Goal: Task Accomplishment & Management: Use online tool/utility

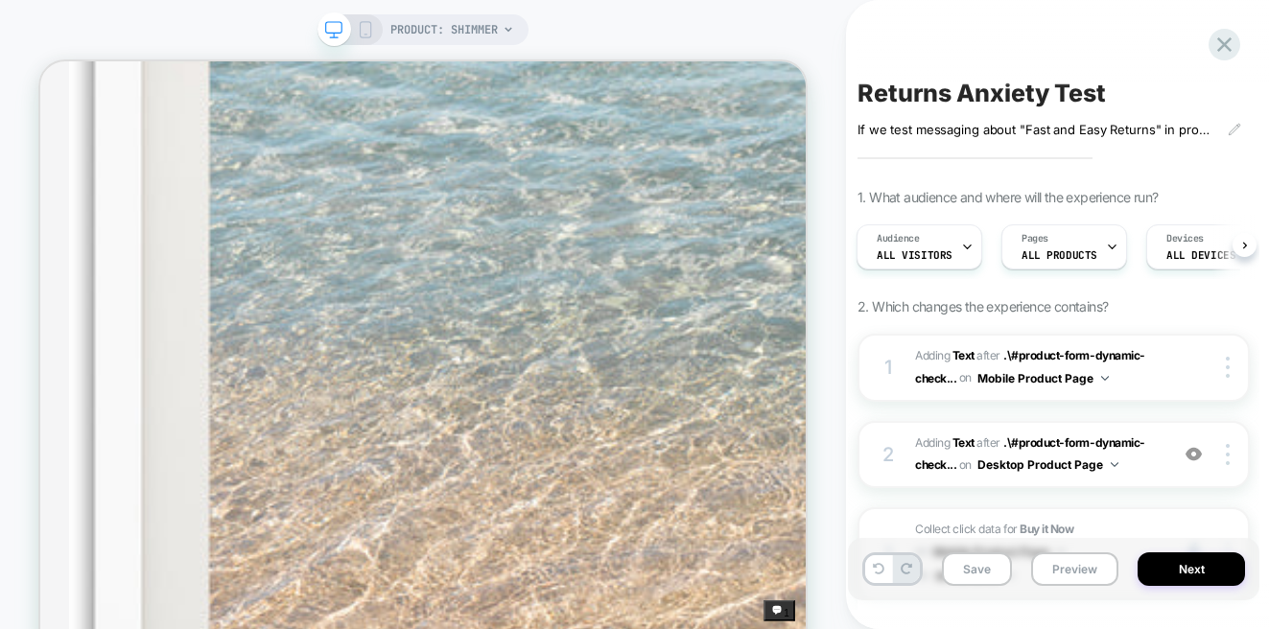
scroll to position [1867, 0]
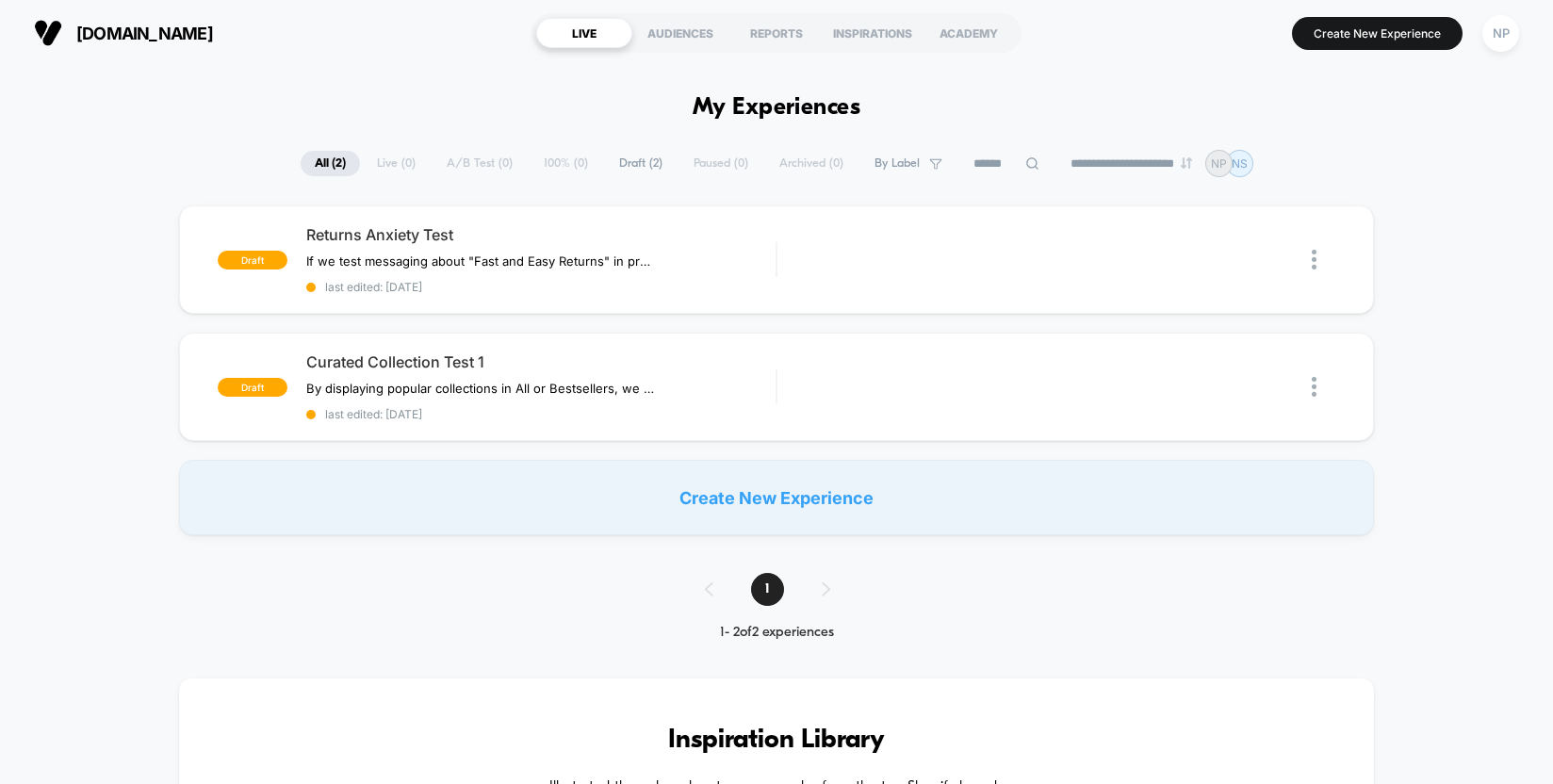
click at [744, 498] on div "Create New Experience" at bounding box center [776, 497] width 1196 height 76
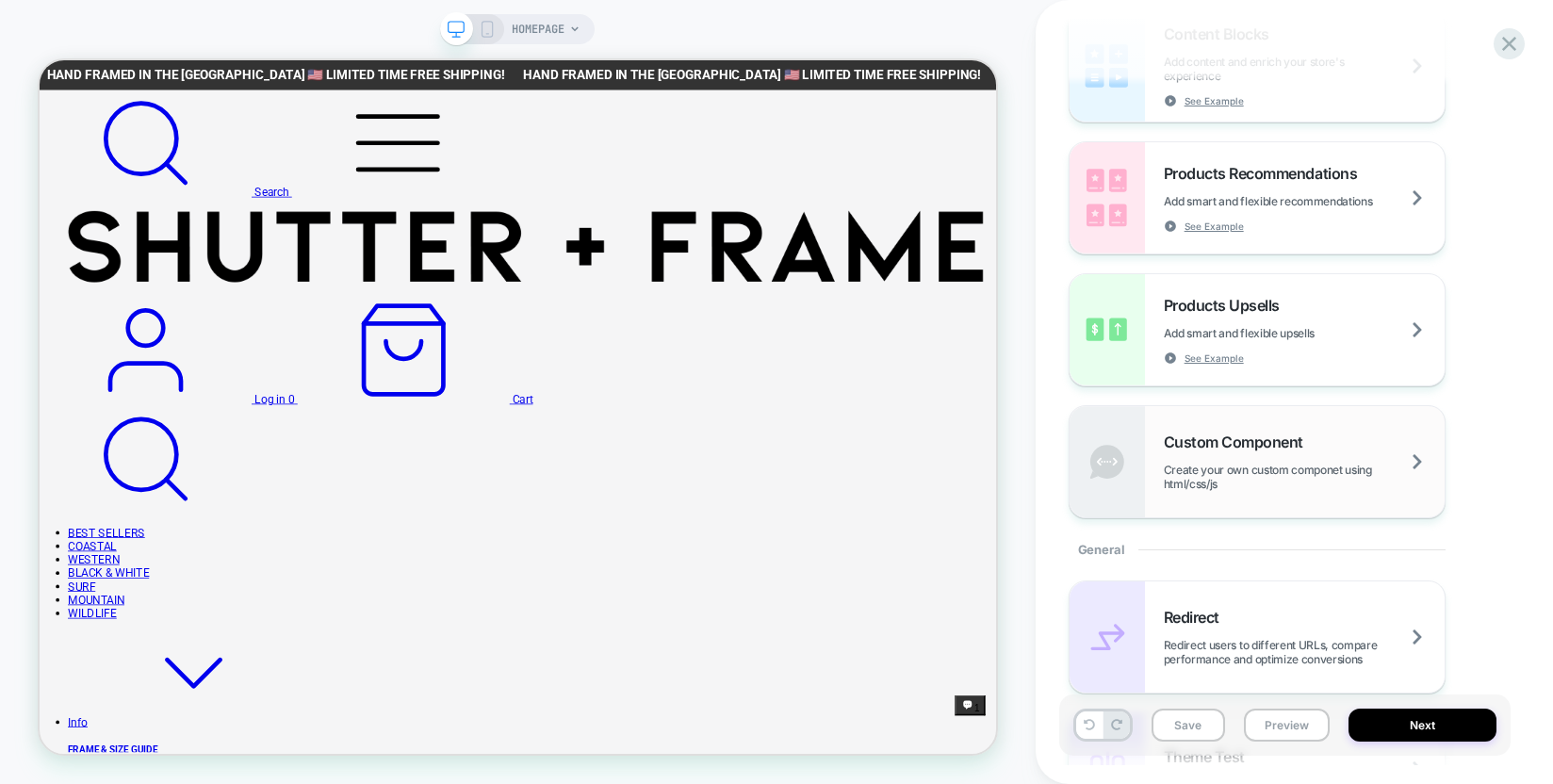
scroll to position [366, 0]
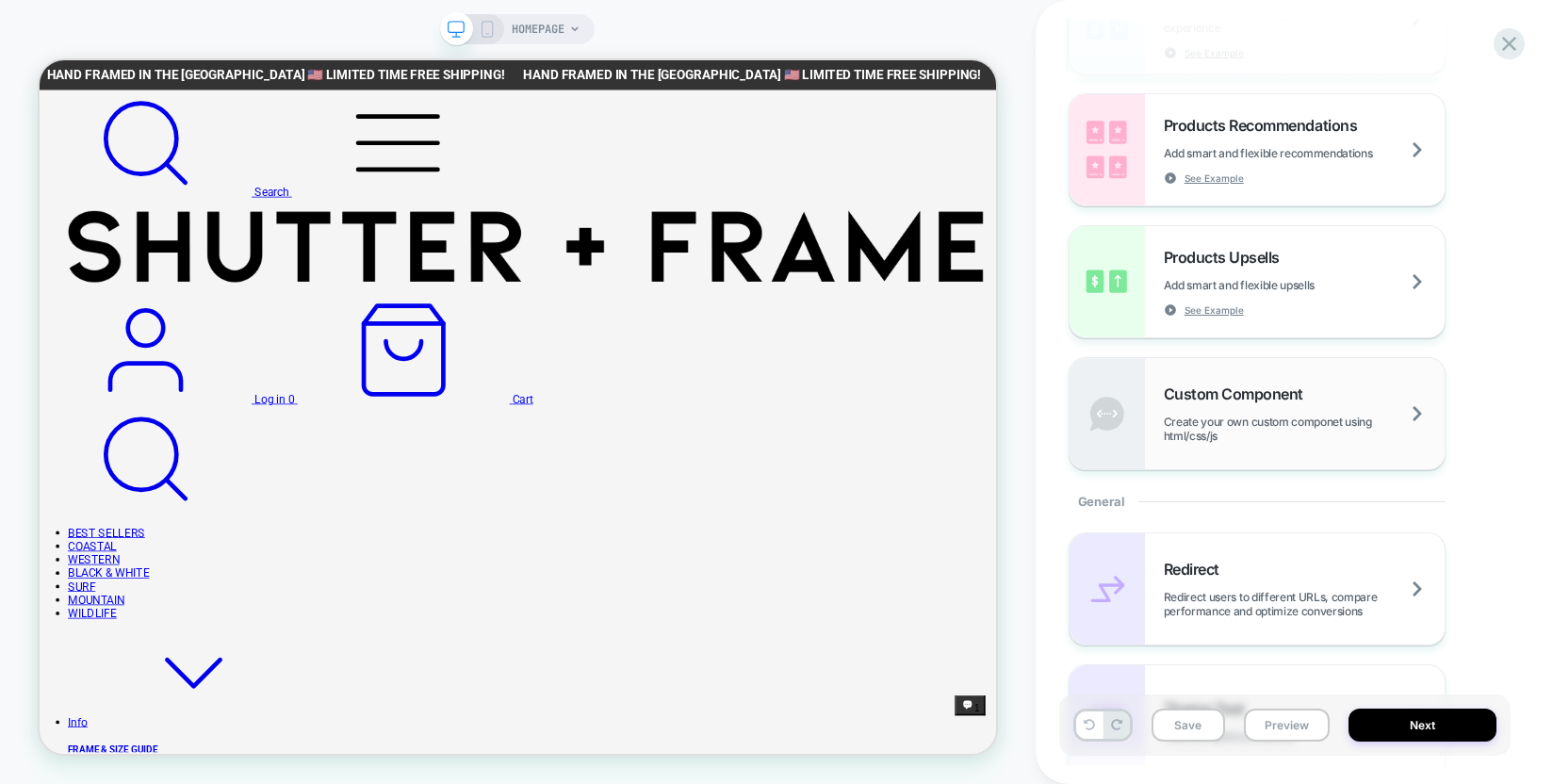
click at [1332, 391] on div "Custom Component Create your own custom componet using html/css/js" at bounding box center [1304, 413] width 281 height 58
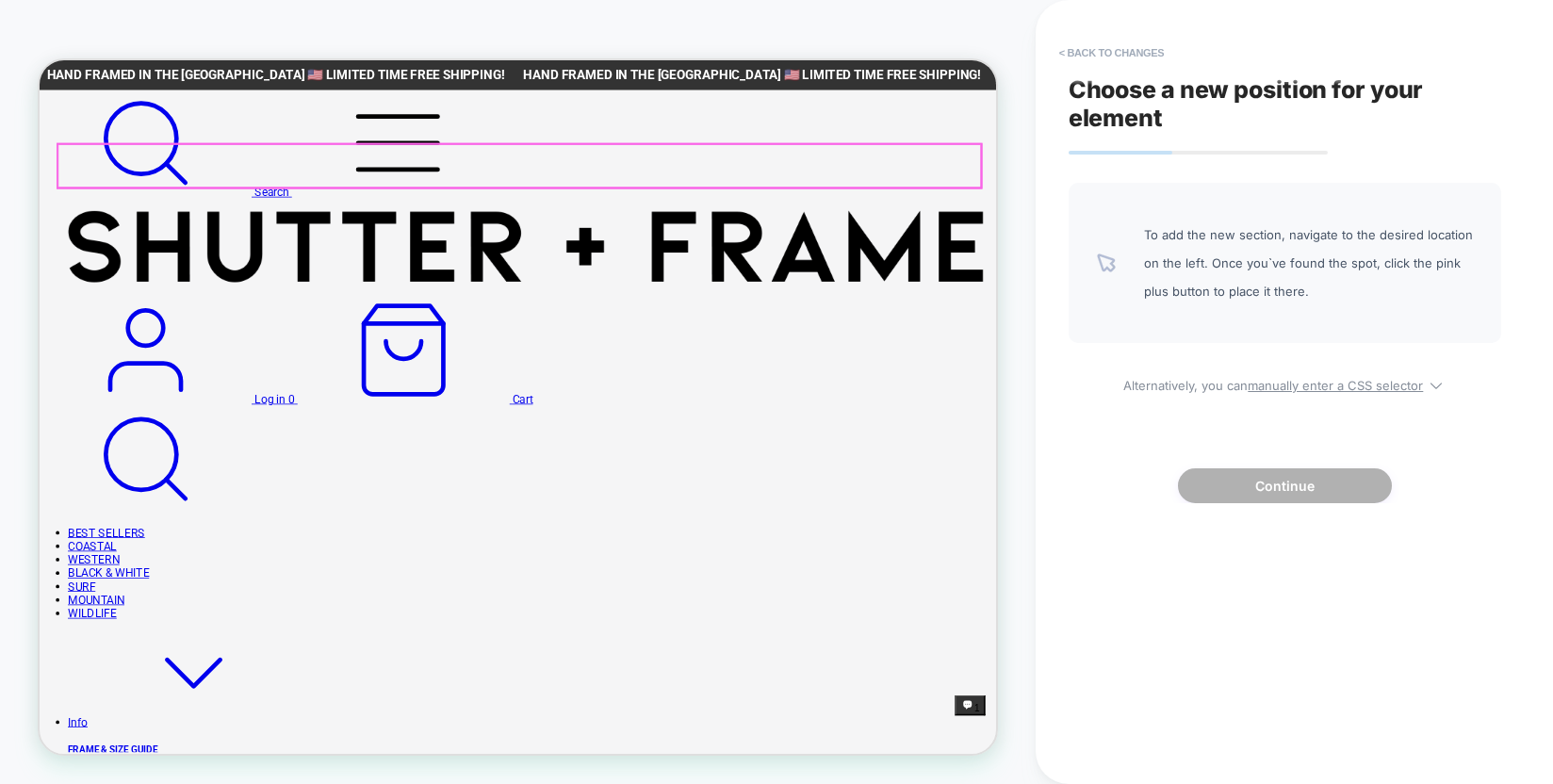
click at [180, 681] on link "BEST SELLERS" at bounding box center [129, 690] width 103 height 18
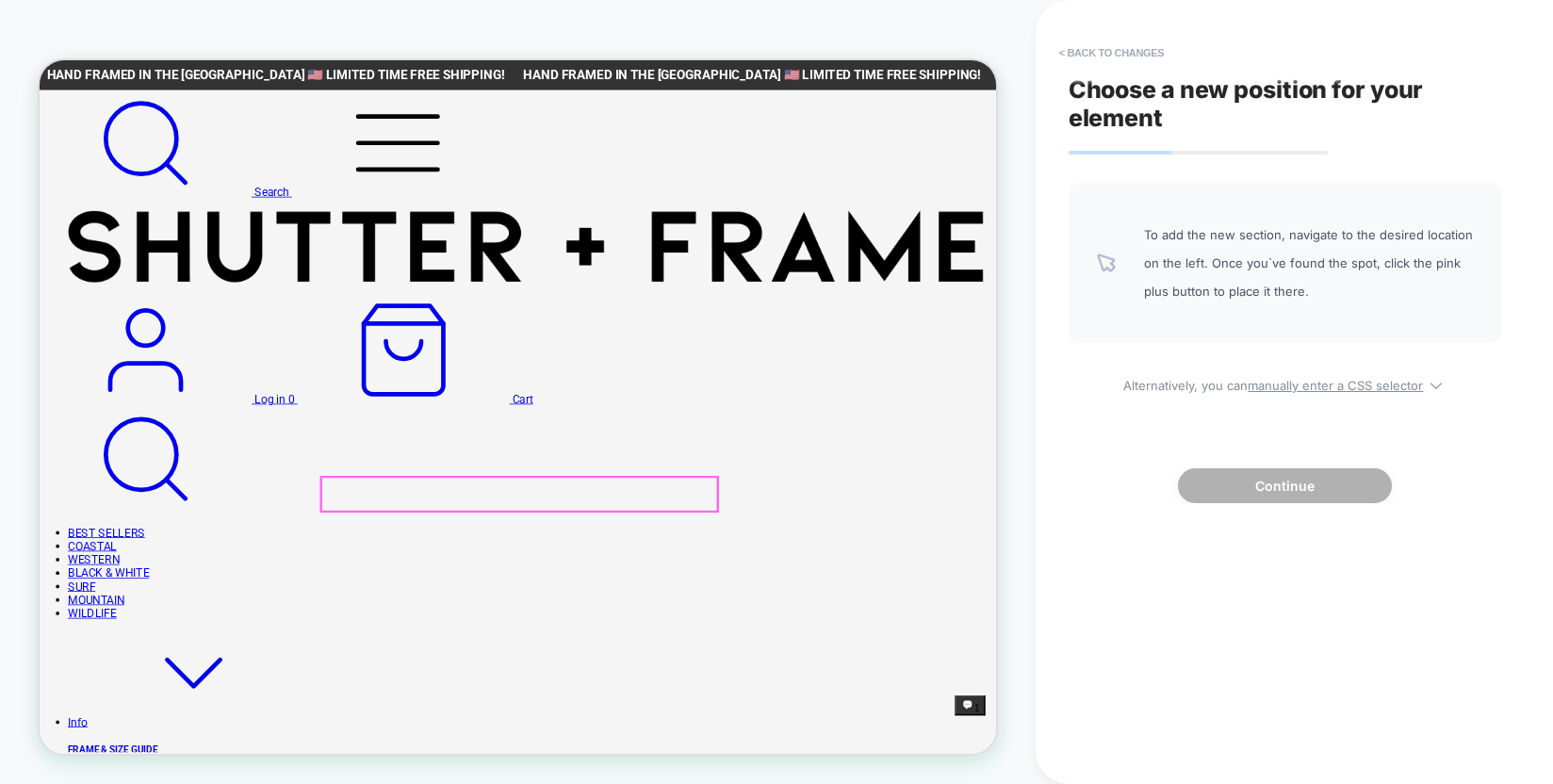
click at [1100, 52] on button "< Back to changes" at bounding box center [1112, 52] width 125 height 30
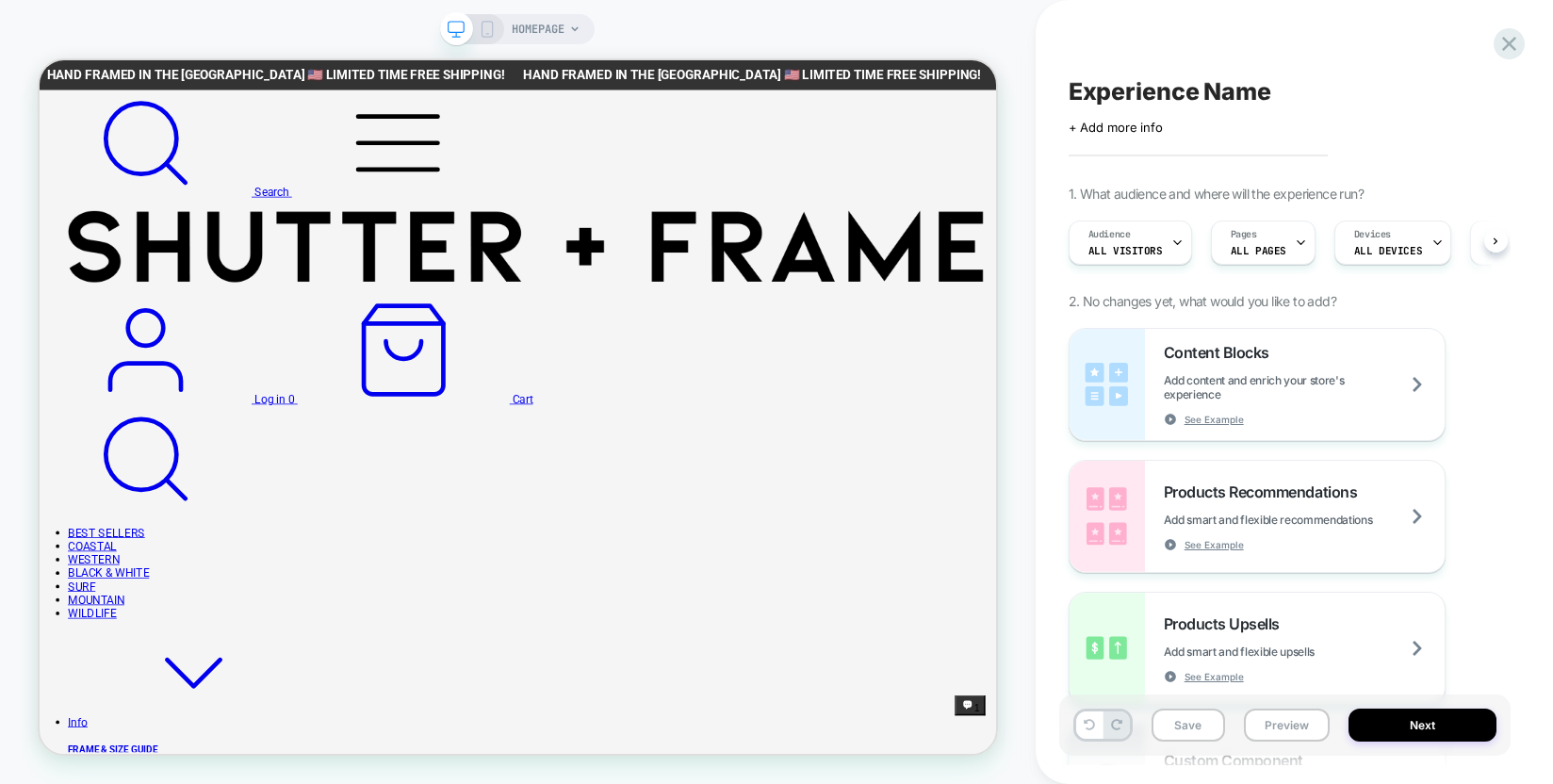
scroll to position [0, 1]
click at [570, 32] on icon at bounding box center [575, 29] width 12 height 12
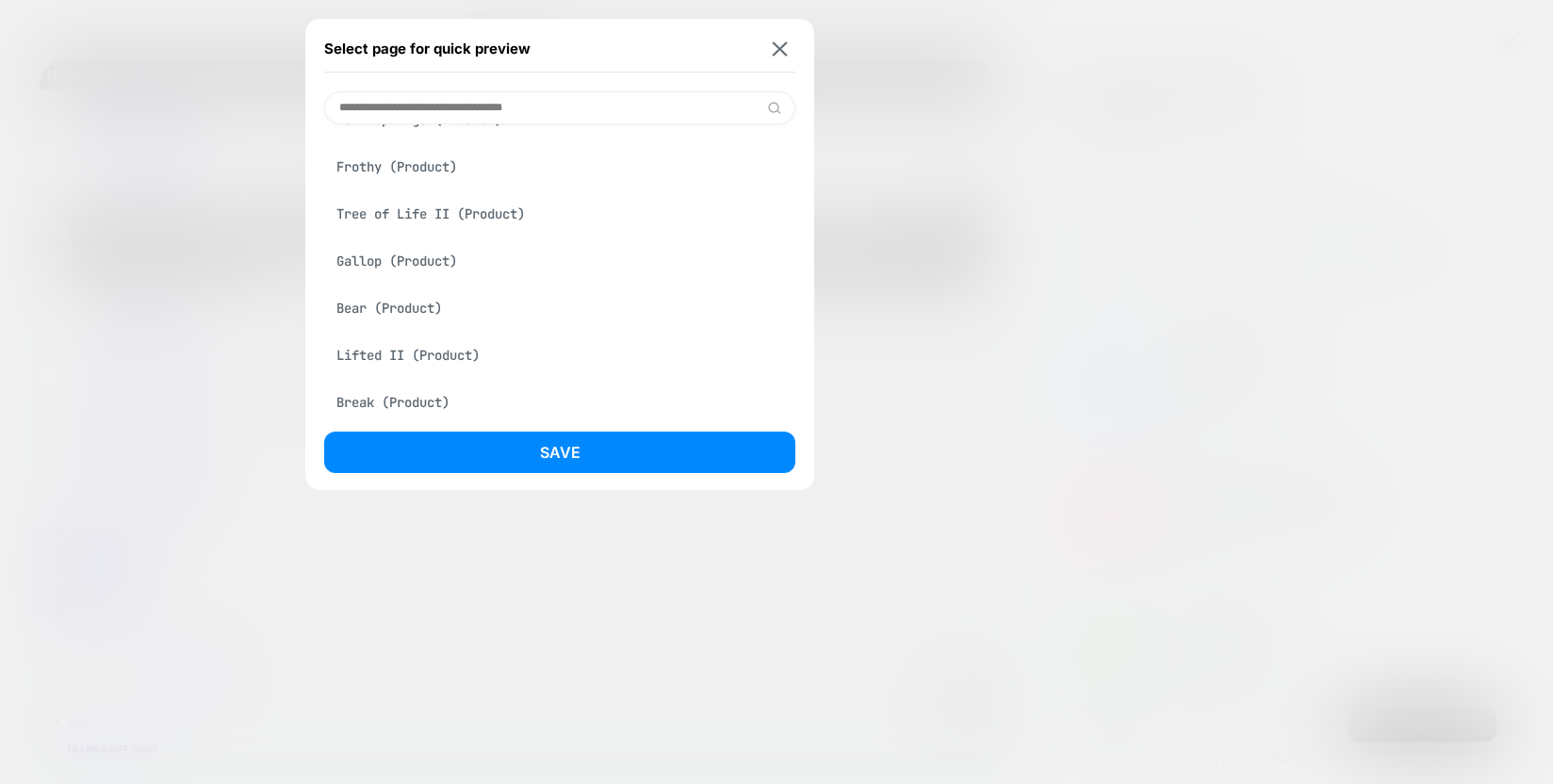
scroll to position [3915, 0]
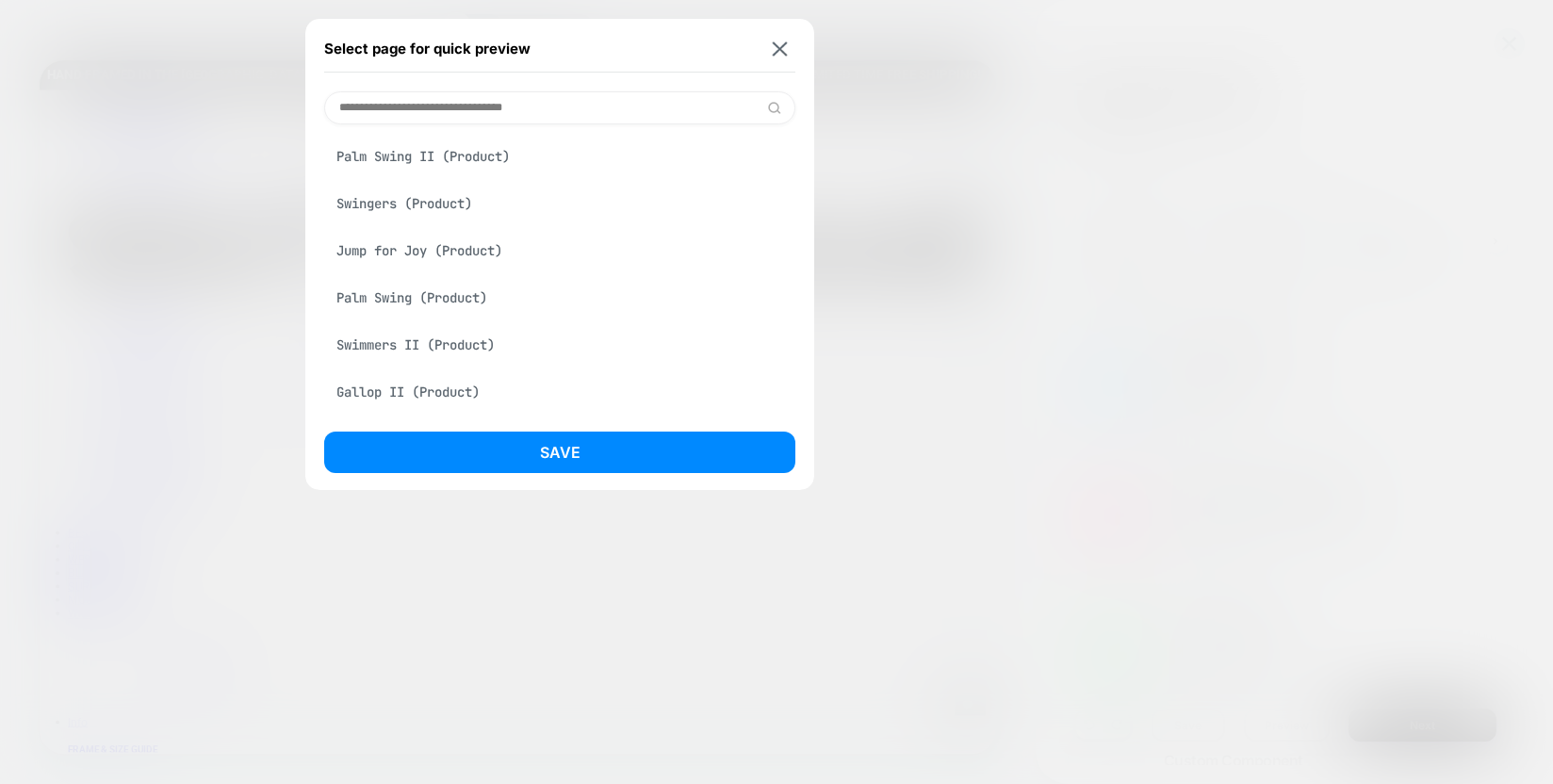
click at [457, 113] on input at bounding box center [560, 108] width 472 height 33
drag, startPoint x: 403, startPoint y: 109, endPoint x: 288, endPoint y: 95, distance: 115.8
click at [440, 44] on div "Select page for quick preview *** Hidden Valley (Product) Gallop (Product) Gall…" at bounding box center [517, 28] width 154 height 30
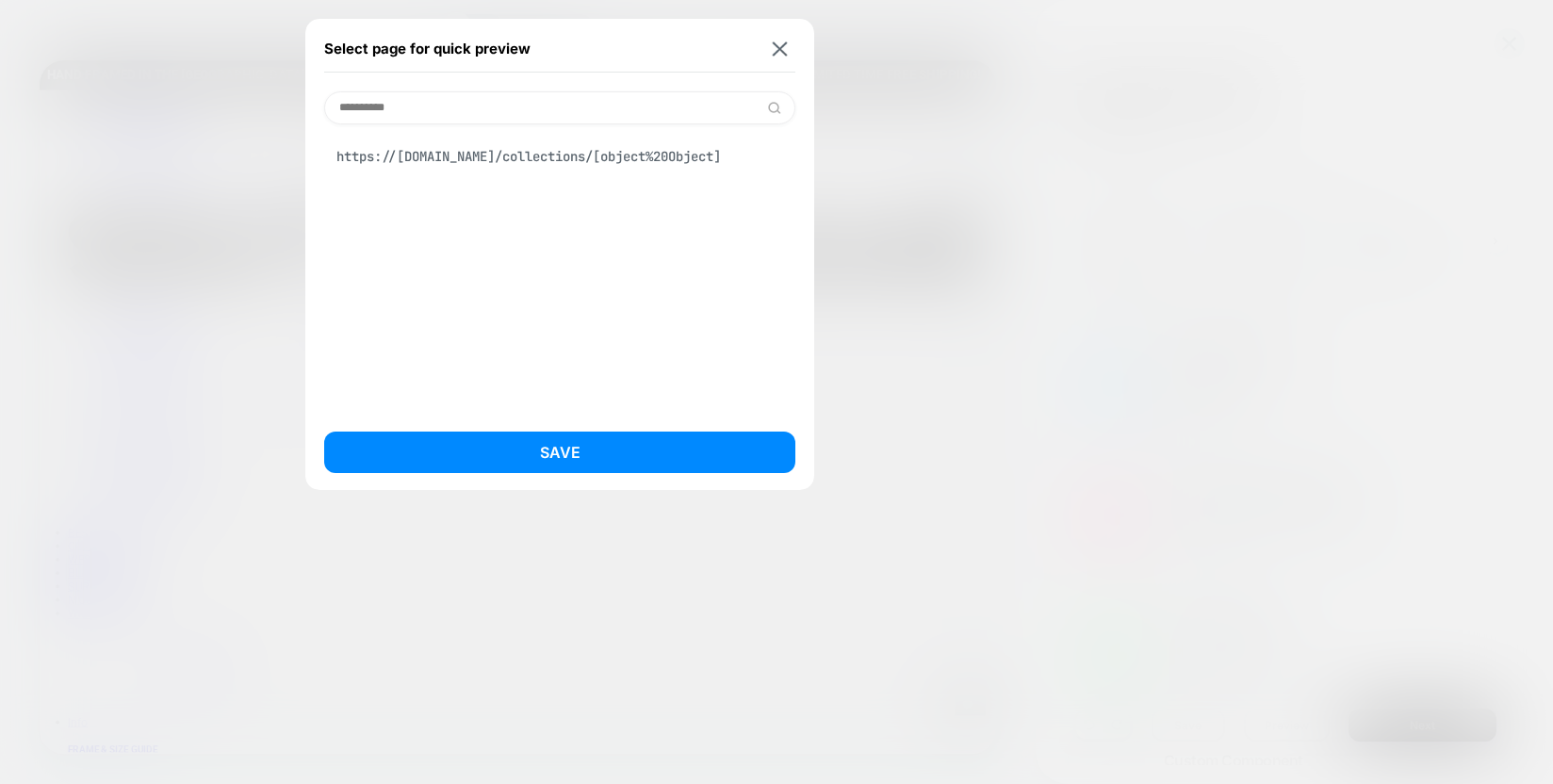
type input "**********"
click at [382, 152] on div "https://shutterandframe.com/collections/[object%20Object]" at bounding box center [560, 156] width 472 height 35
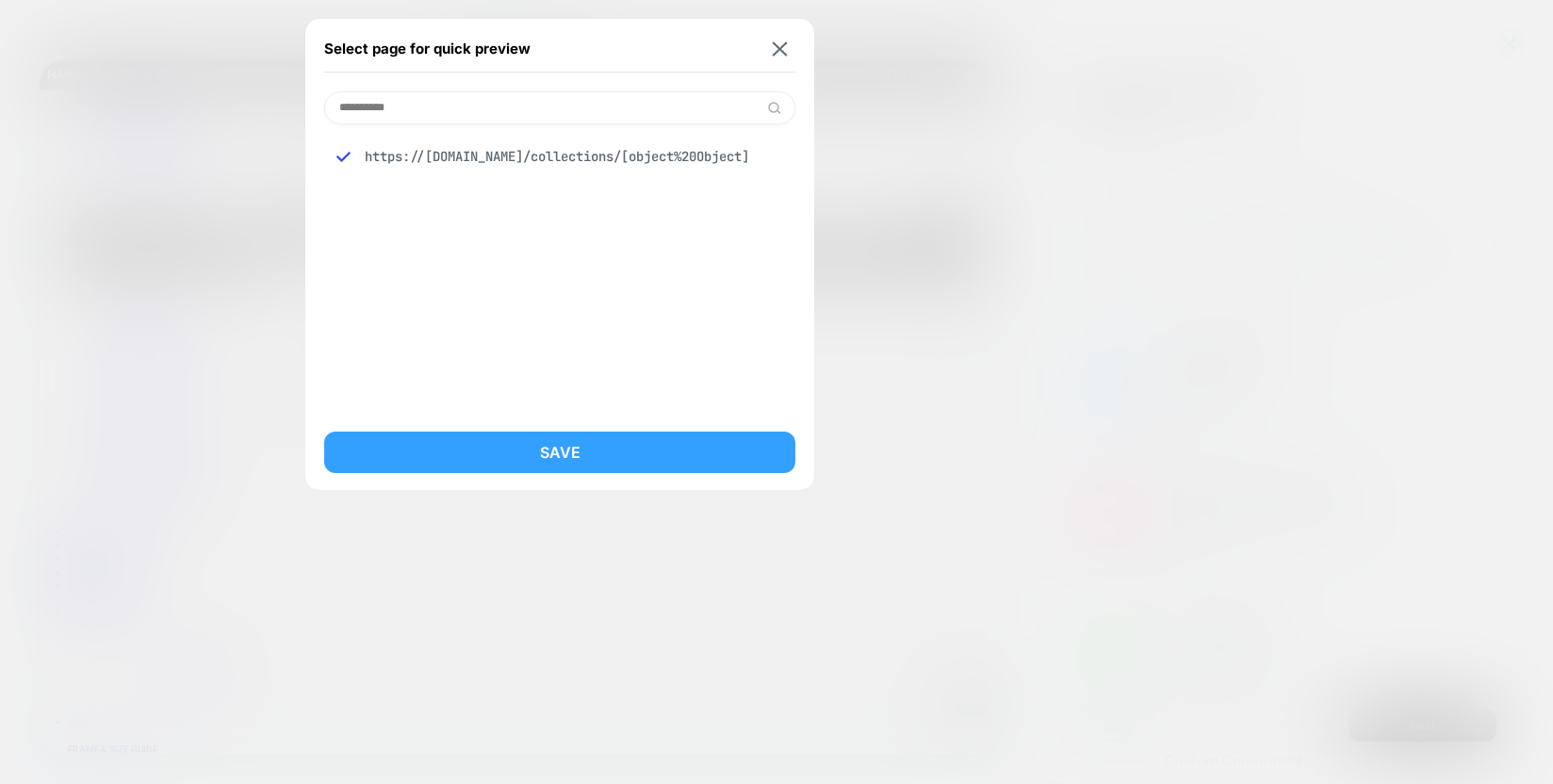
click at [580, 460] on button "Save" at bounding box center [560, 452] width 472 height 41
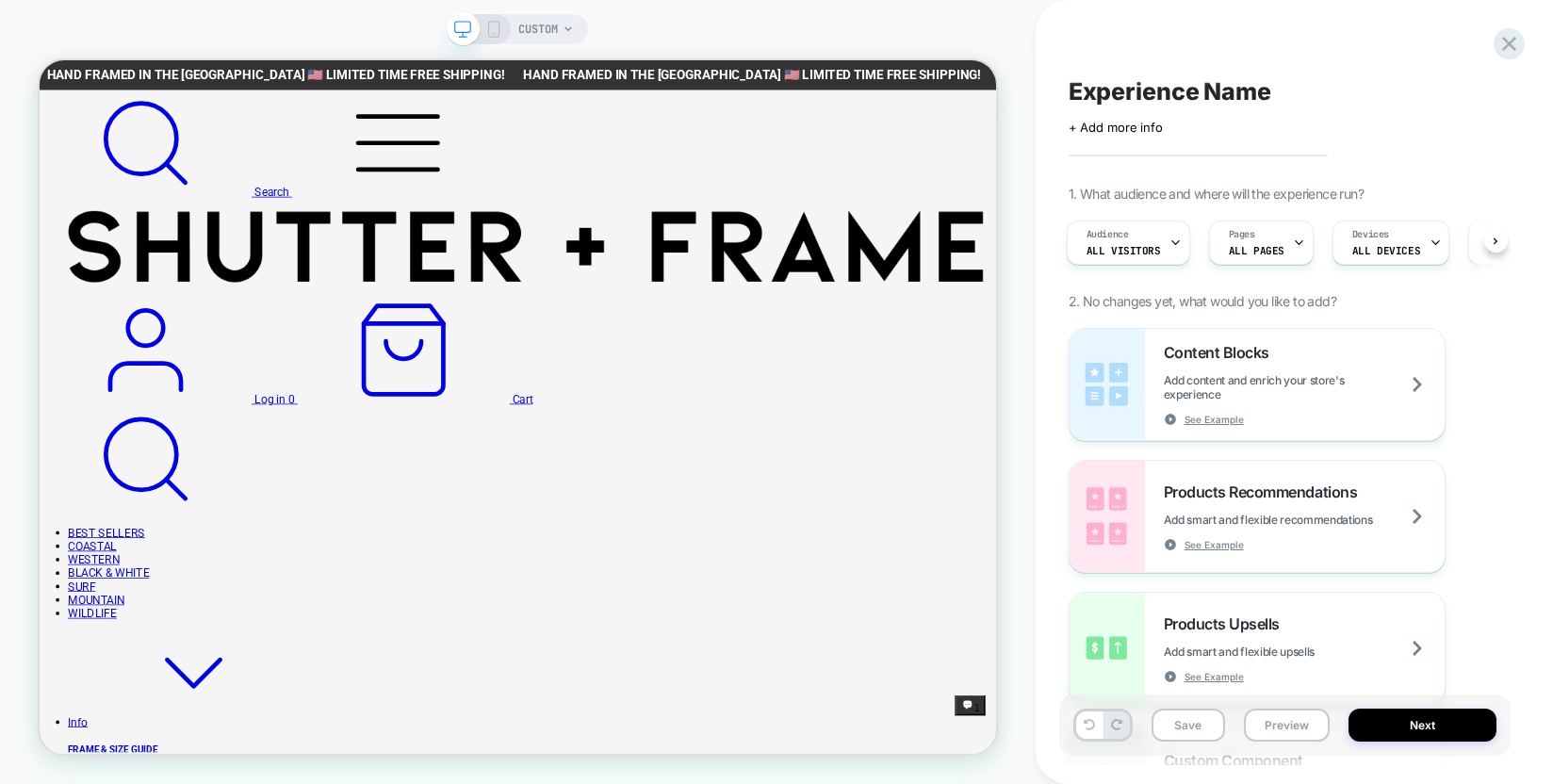
click at [536, 27] on span "CUSTOM" at bounding box center [538, 28] width 39 height 30
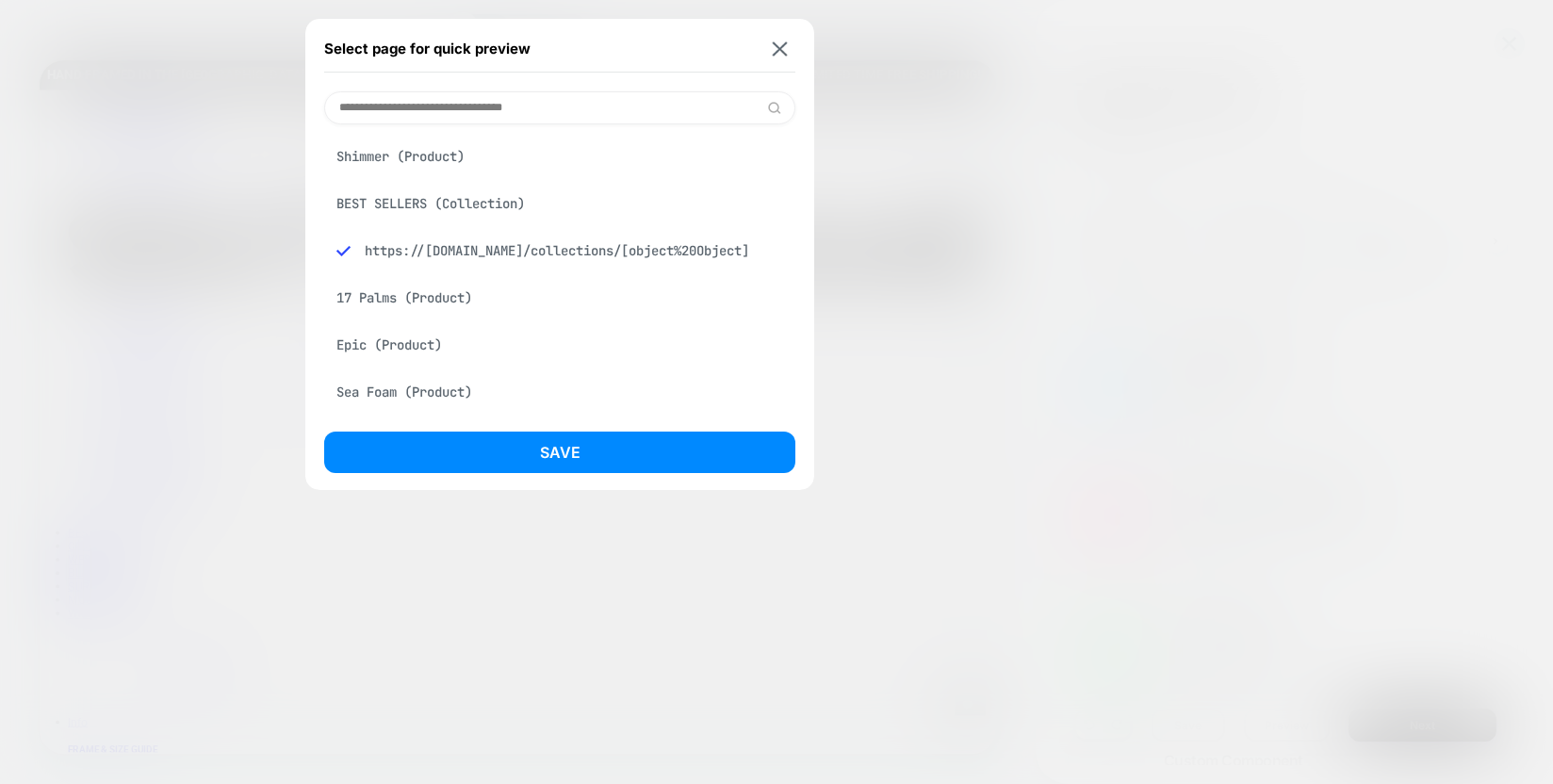
click at [460, 106] on input at bounding box center [560, 108] width 472 height 33
paste input "**********"
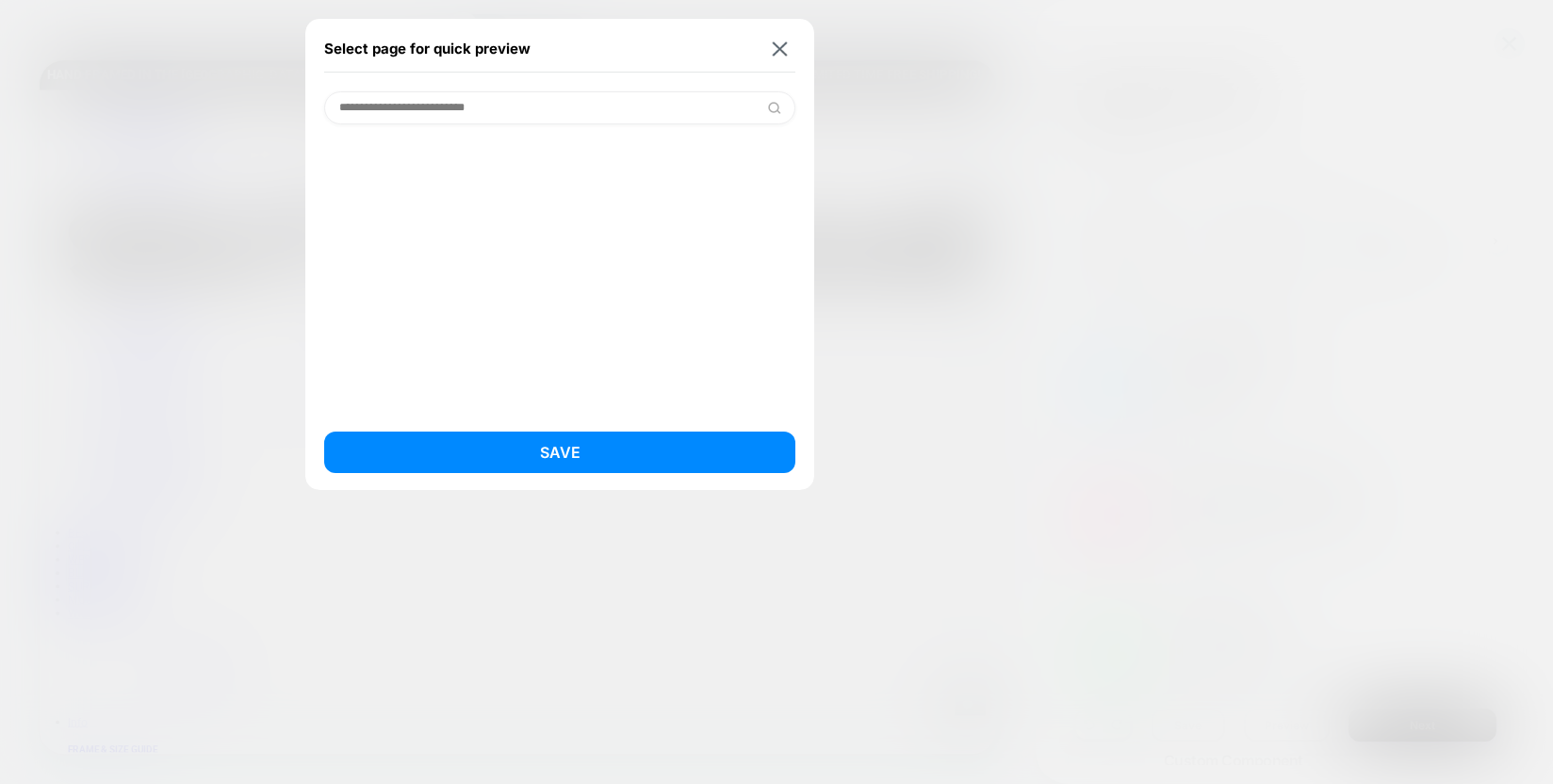
drag, startPoint x: 528, startPoint y: 110, endPoint x: 366, endPoint y: 103, distance: 162.2
click at [366, 103] on input "**********" at bounding box center [560, 108] width 472 height 33
type input "****"
click at [436, 150] on div "FINE ART PHOTOGRAPHY (Collection)" at bounding box center [560, 156] width 472 height 35
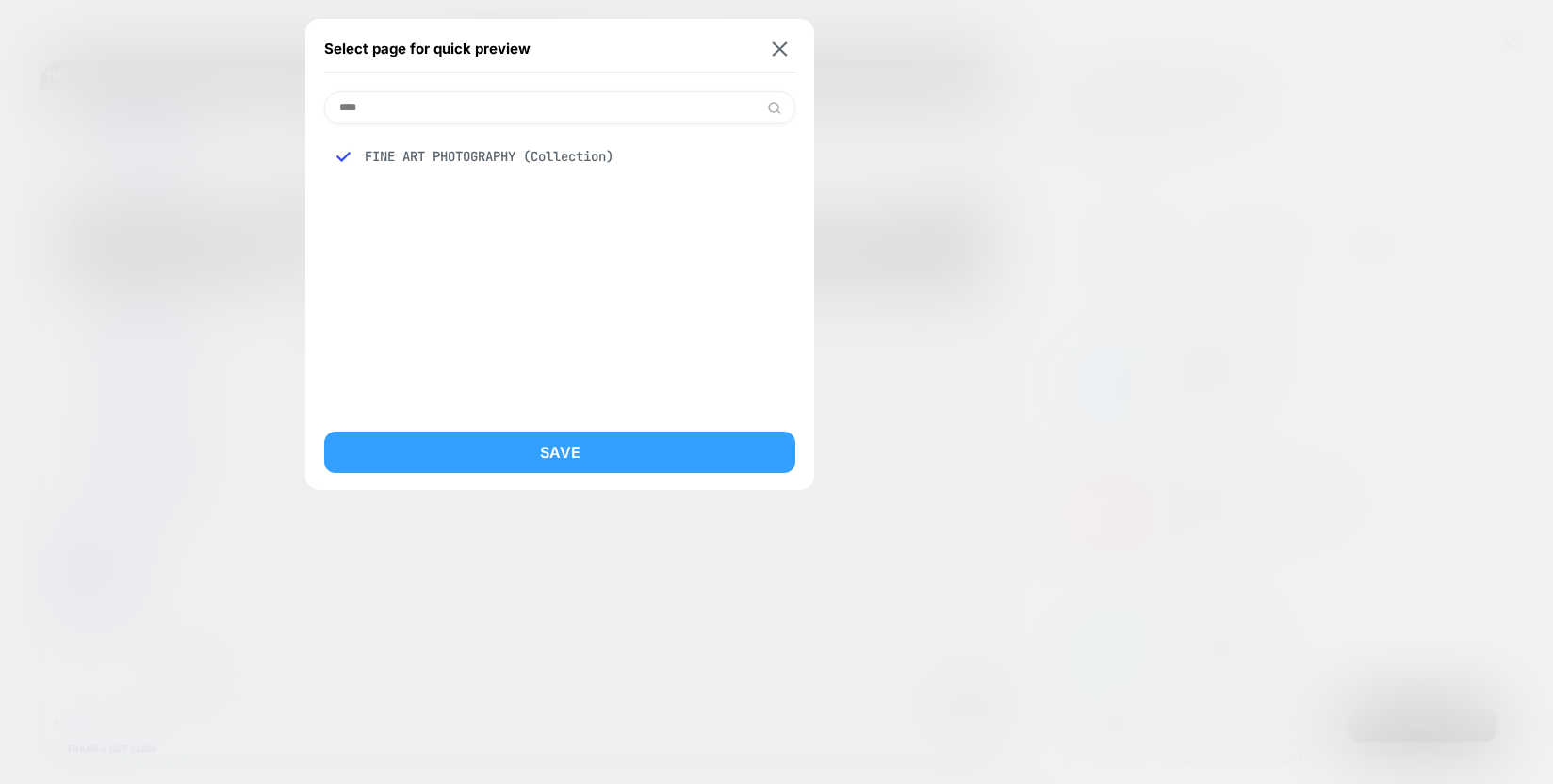
click at [536, 439] on button "Save" at bounding box center [560, 452] width 472 height 41
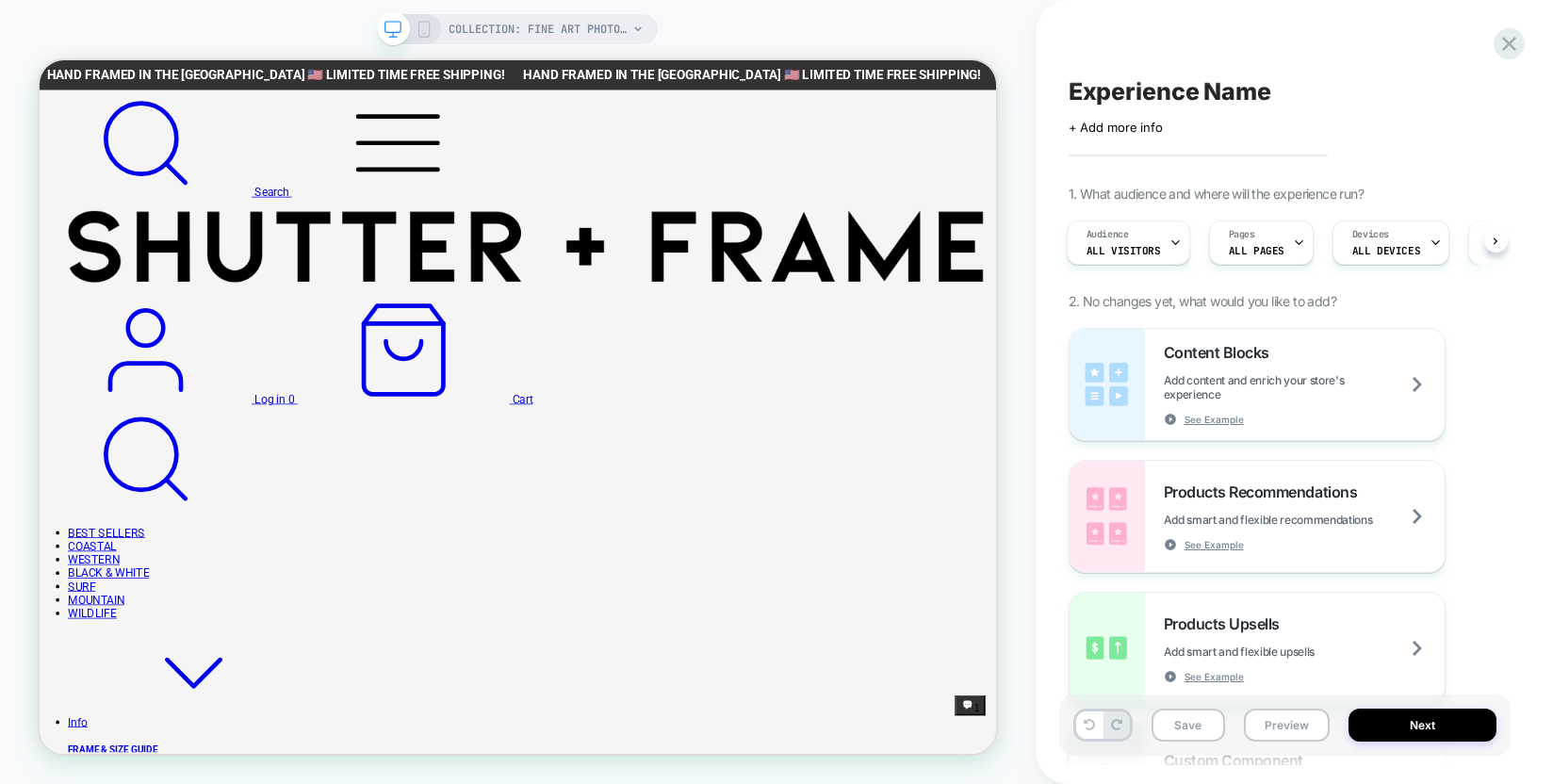
scroll to position [0, 3]
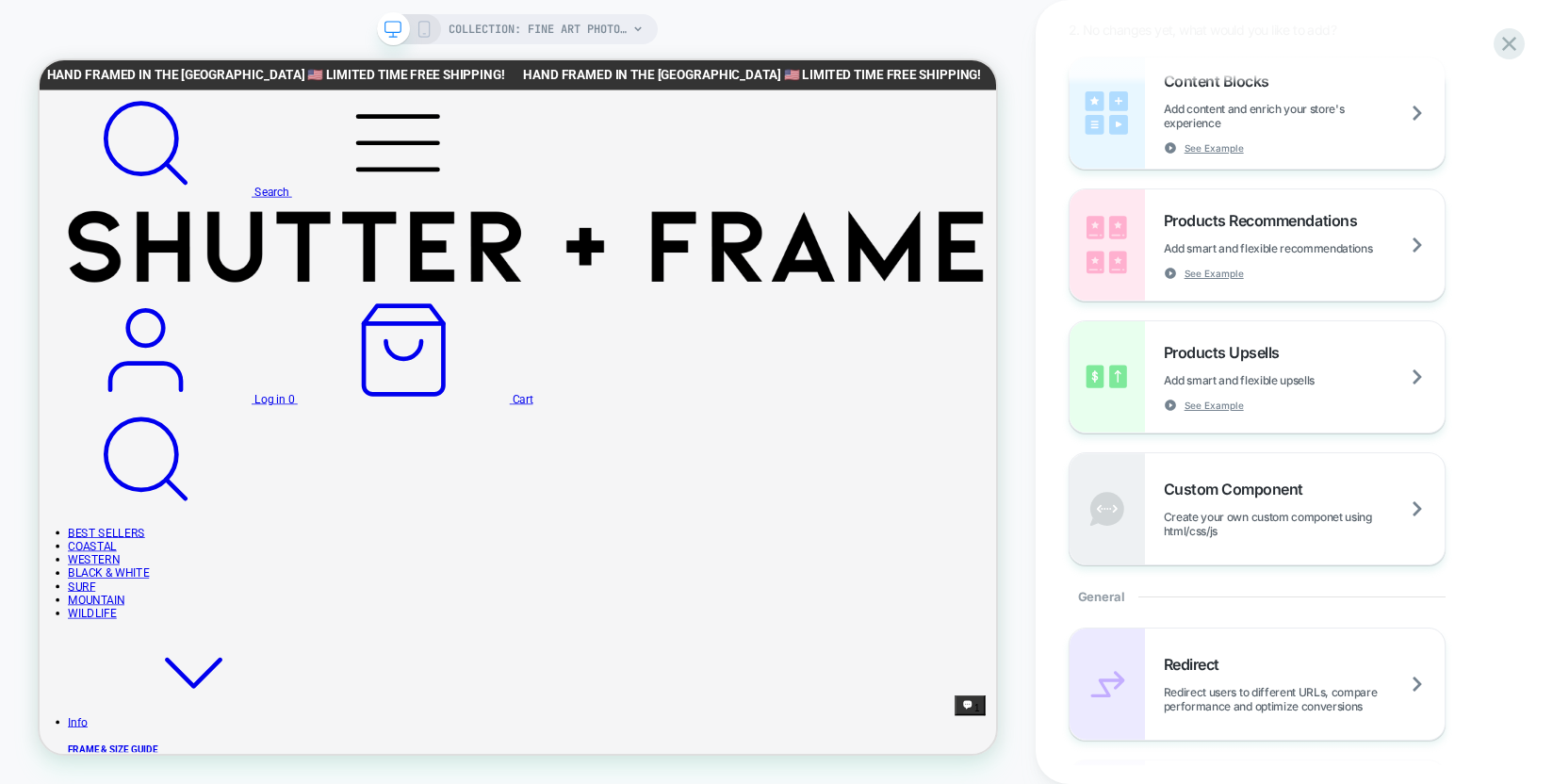
scroll to position [435, 0]
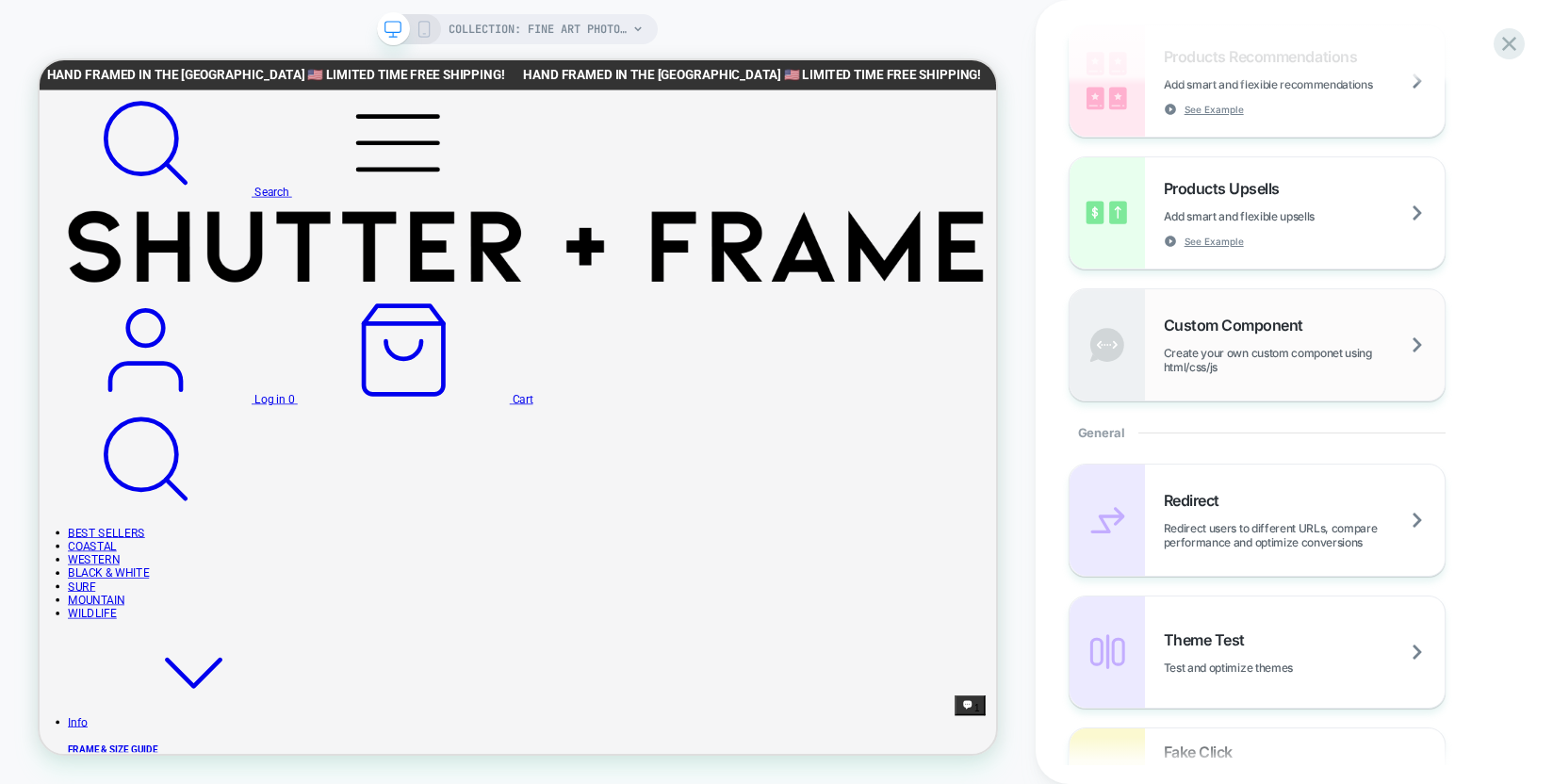
click at [1214, 359] on span "Create your own custom componet using html/css/js" at bounding box center [1304, 360] width 281 height 28
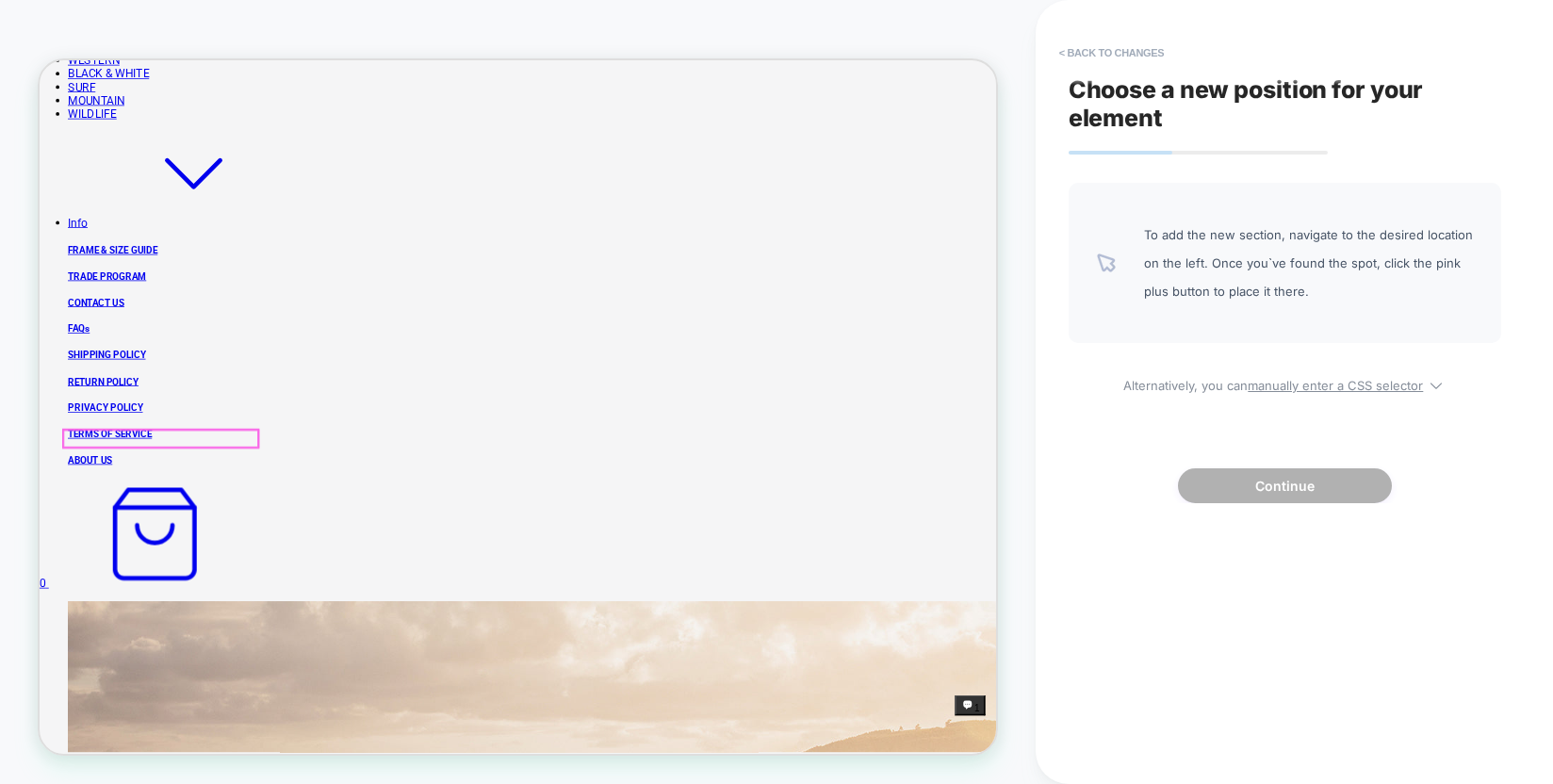
scroll to position [667, 0]
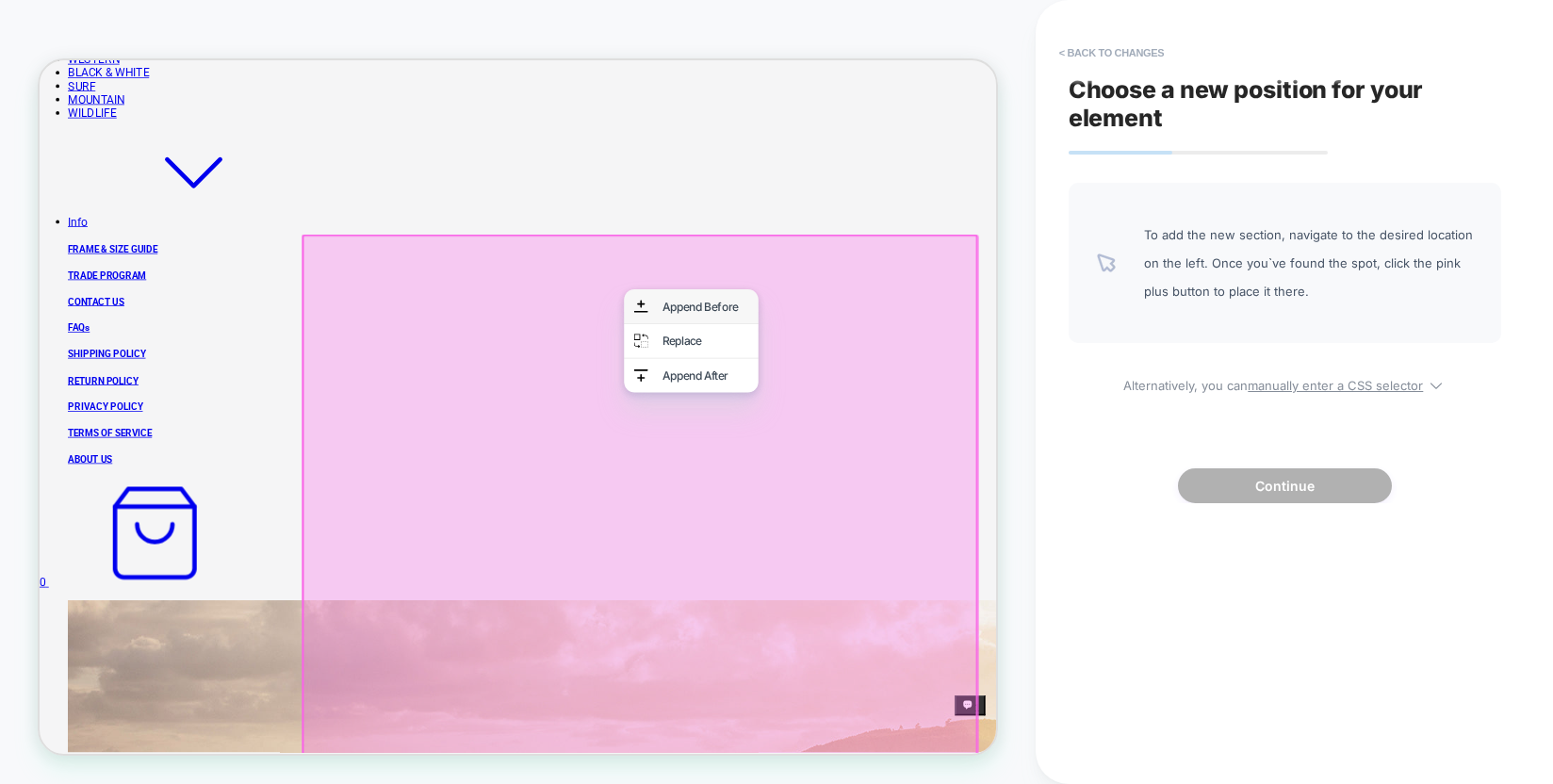
click at [845, 381] on img at bounding box center [841, 388] width 19 height 25
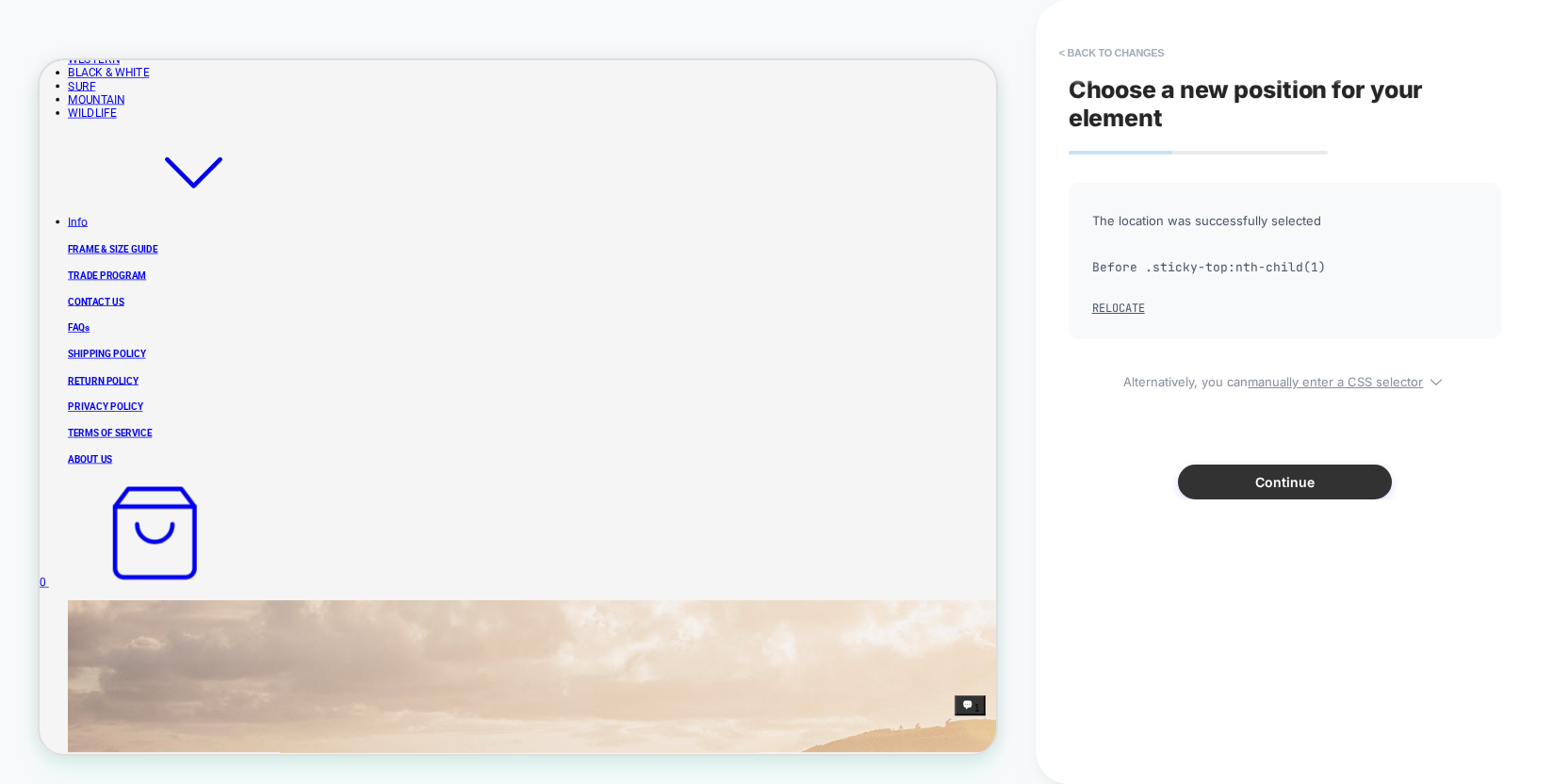
click at [1313, 482] on button "Continue" at bounding box center [1286, 481] width 214 height 34
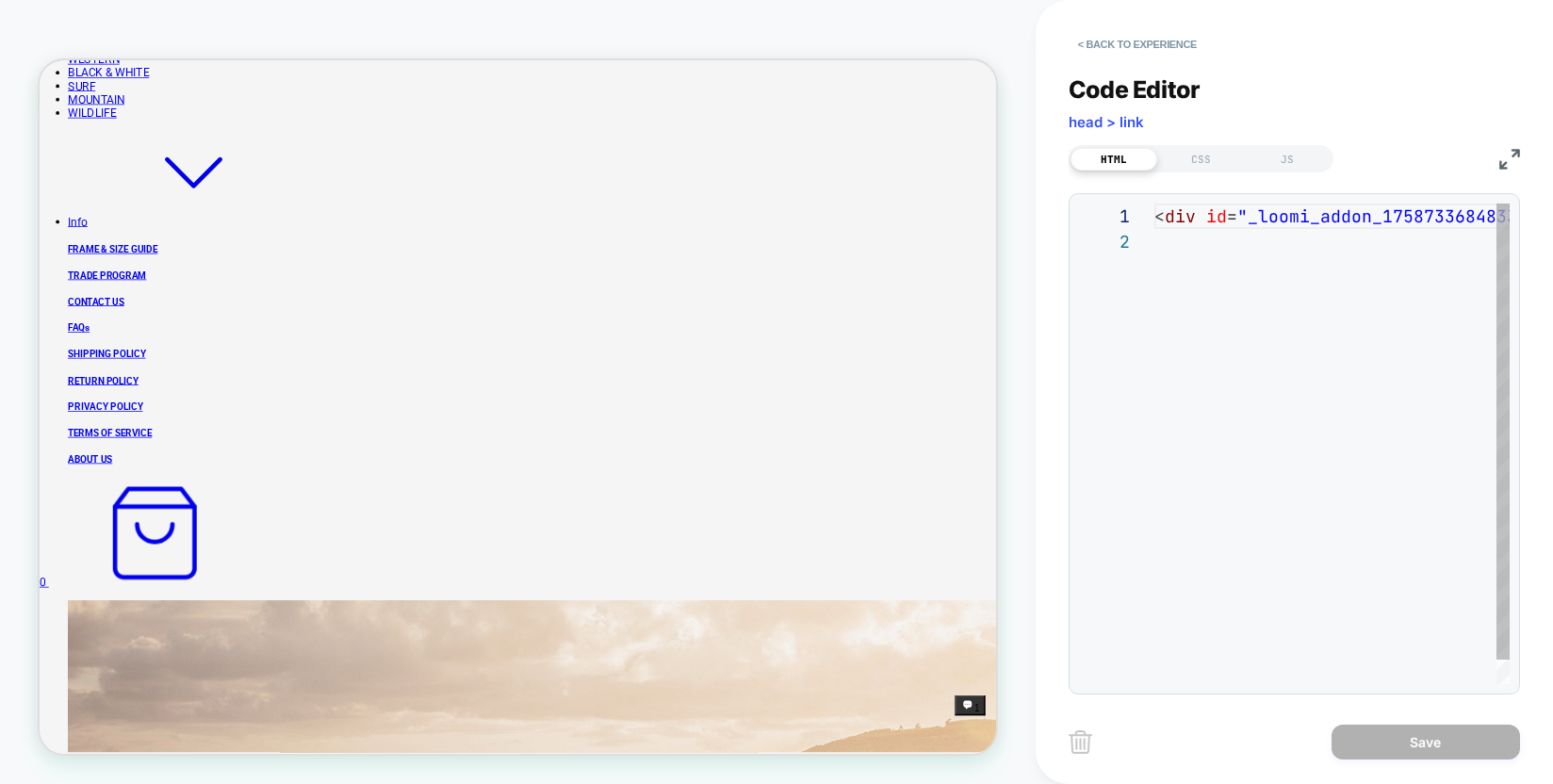
scroll to position [26, 0]
click at [1159, 249] on div "< div id = "_loomi_addon_1758733684833" > Change Me! </ div >" at bounding box center [1452, 456] width 594 height 506
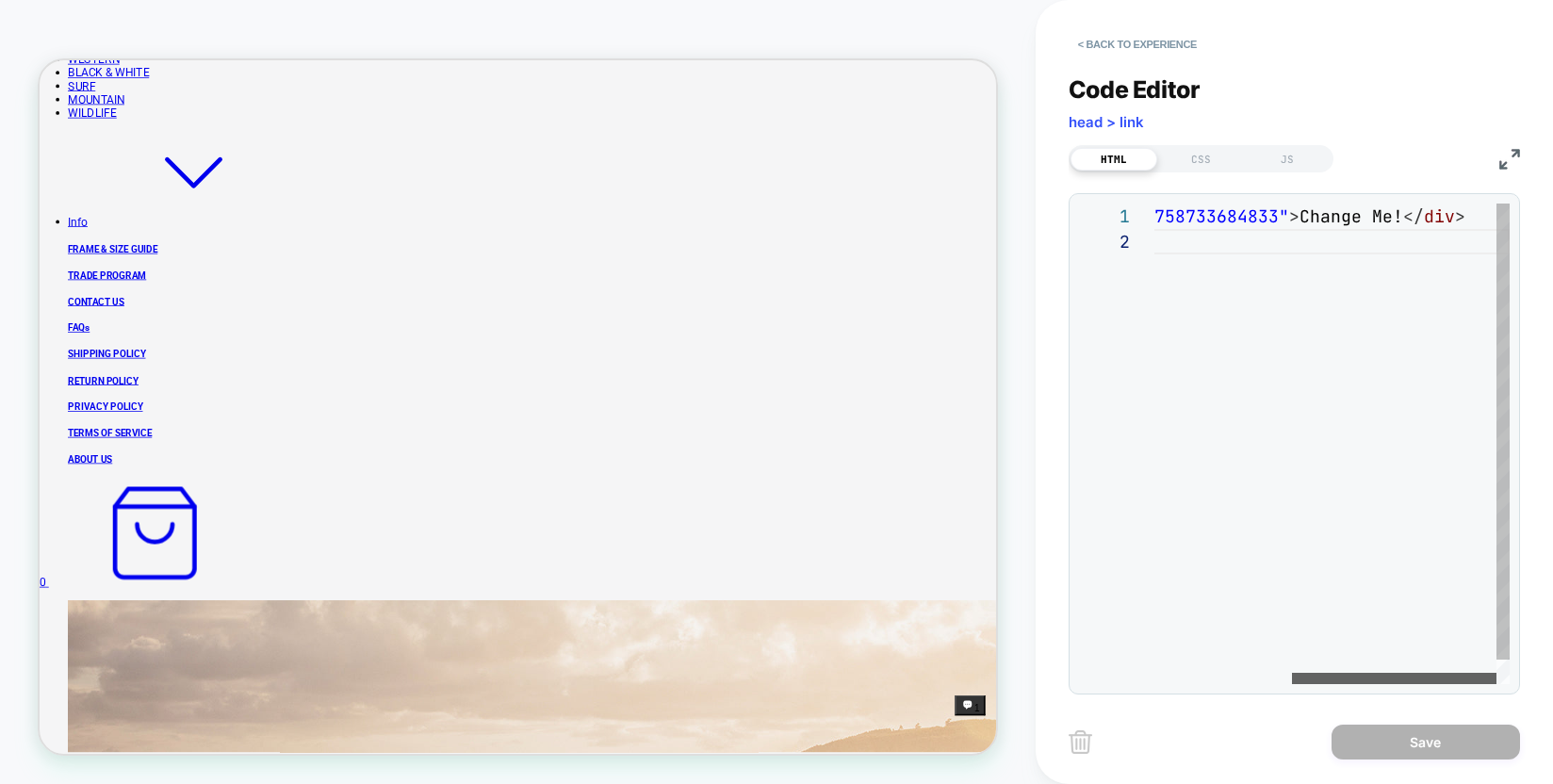
click at [1497, 684] on div at bounding box center [1395, 679] width 204 height 12
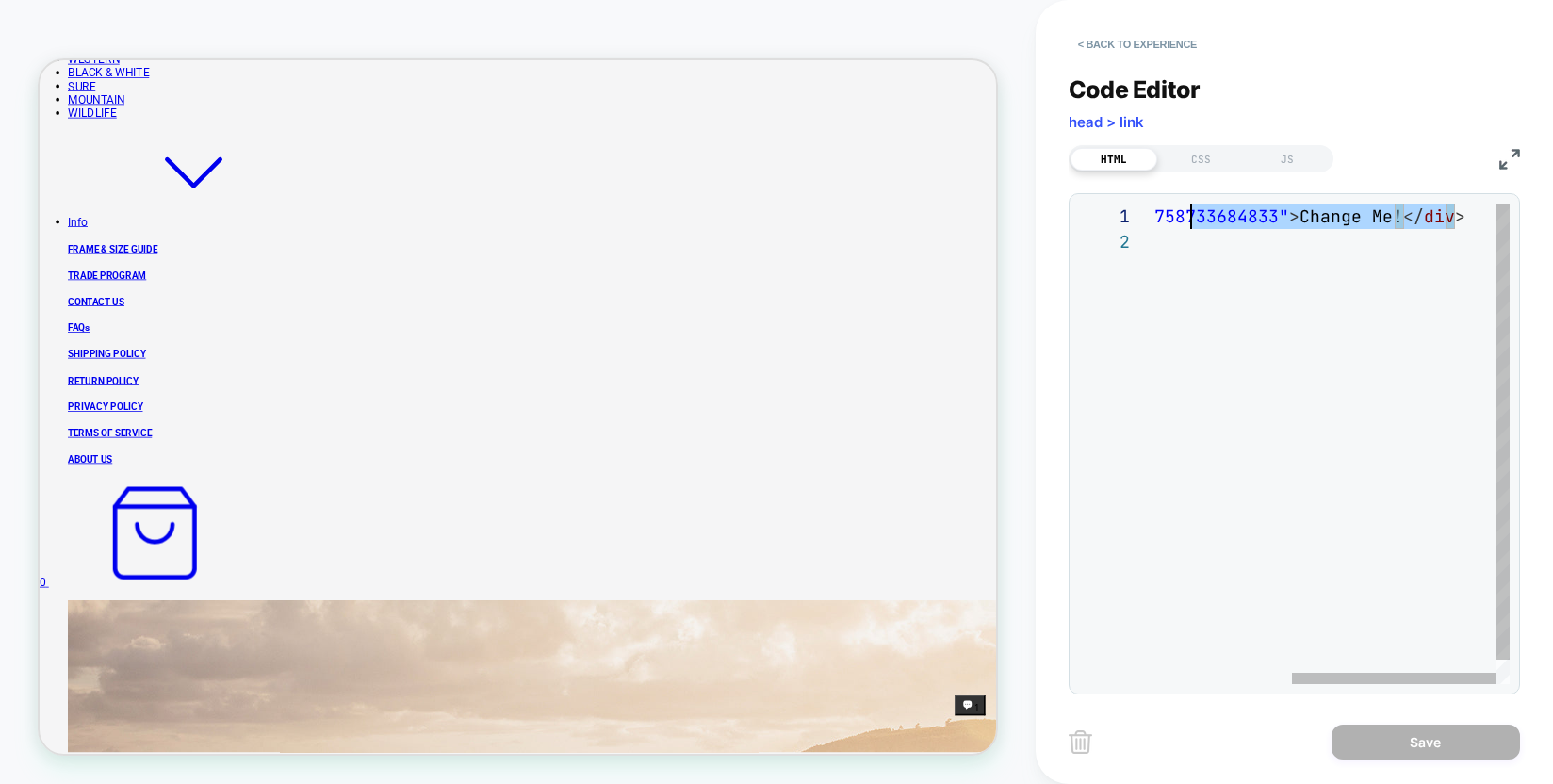
scroll to position [0, 0]
drag, startPoint x: 1470, startPoint y: 219, endPoint x: 1080, endPoint y: 201, distance: 390.4
click at [1155, 203] on div "< div id = "_loomi_addon_1758733684833" > Change Me! </ div >" at bounding box center [1452, 456] width 594 height 506
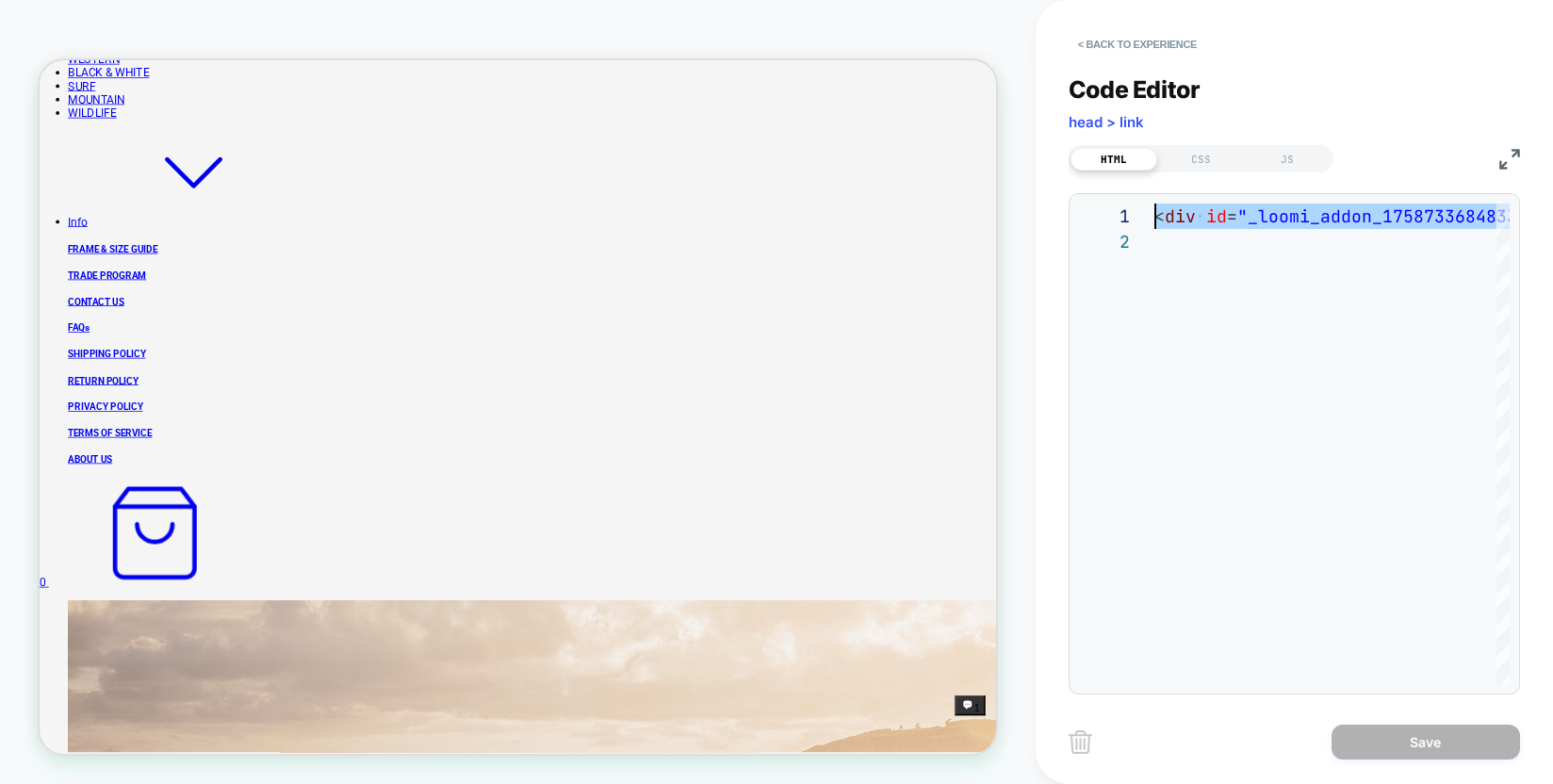
type textarea "**********"
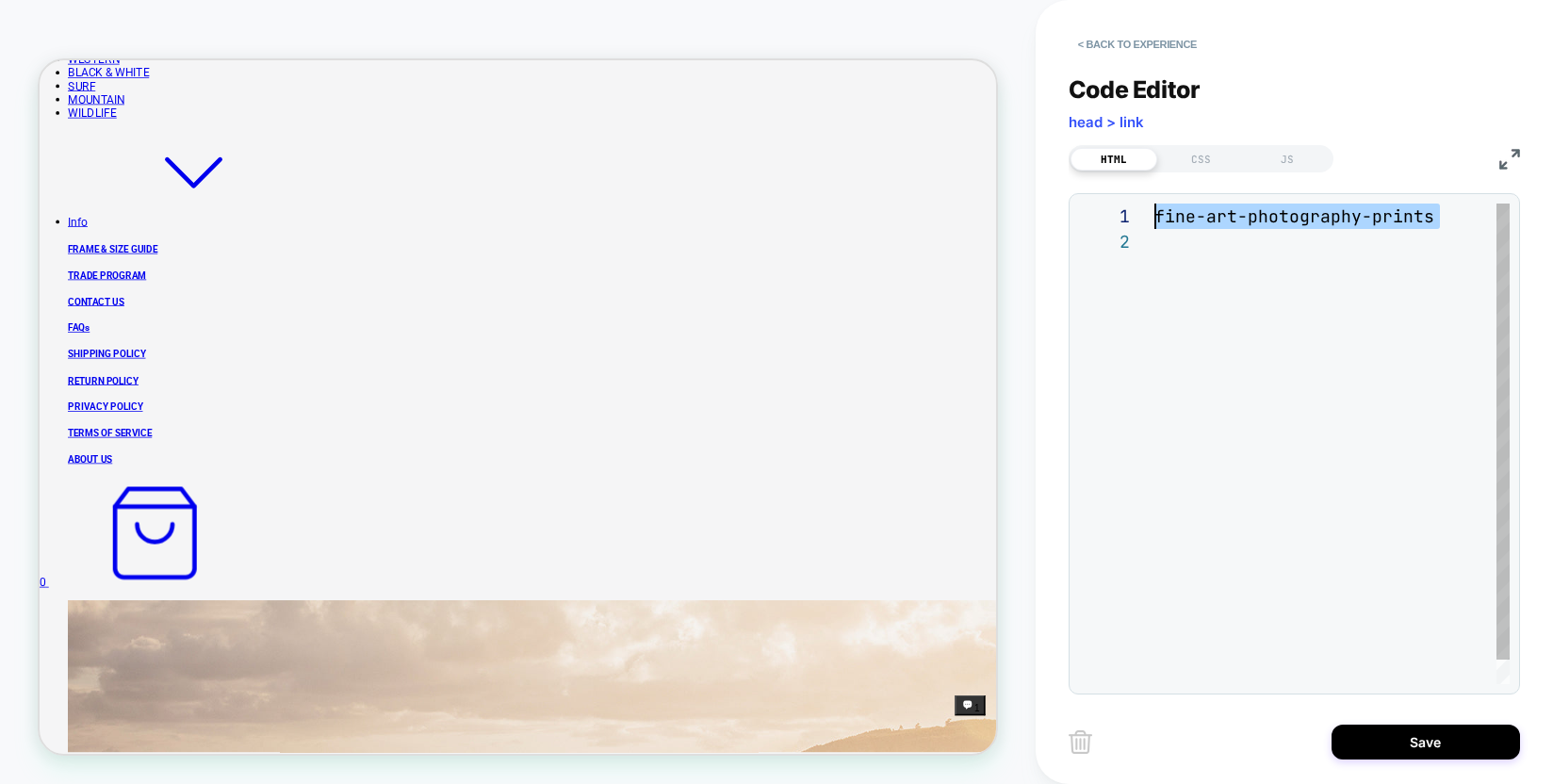
drag, startPoint x: 1302, startPoint y: 249, endPoint x: 1139, endPoint y: 207, distance: 168.3
click at [1155, 207] on div "fine-art-photography-prints" at bounding box center [1333, 456] width 356 height 506
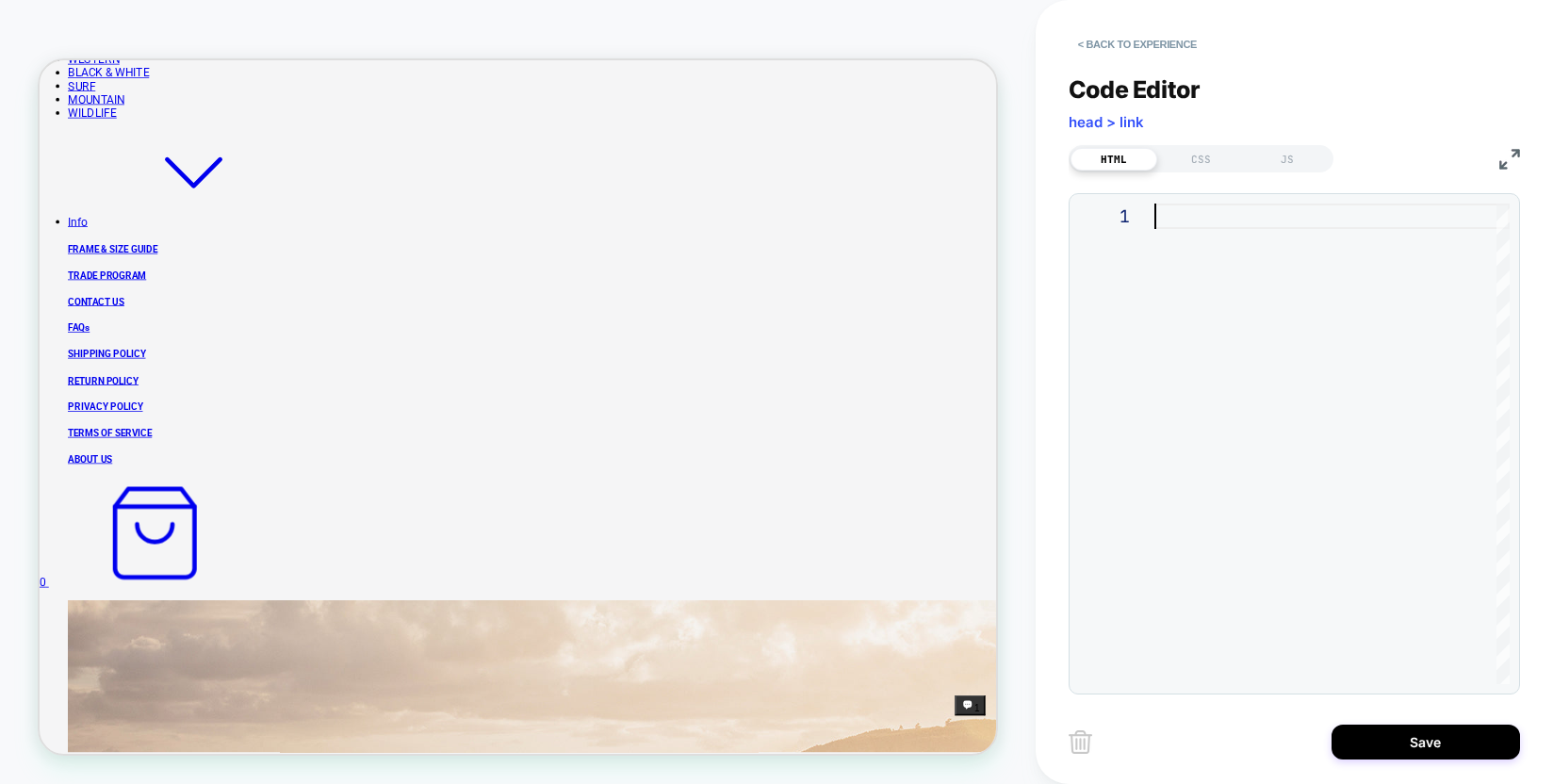
type textarea "**********"
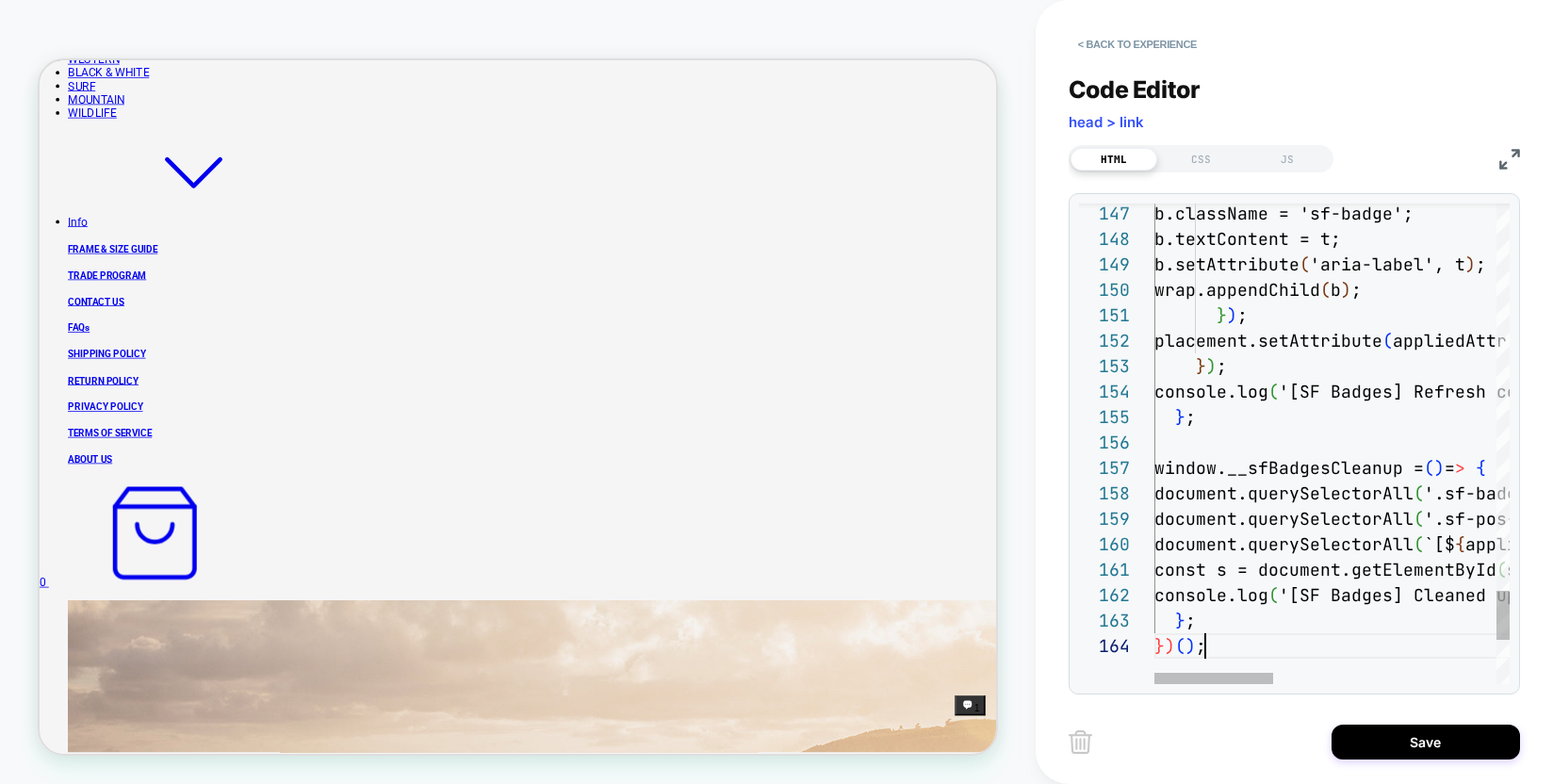
scroll to position [77, 51]
click at [1420, 753] on button "Save" at bounding box center [1426, 741] width 189 height 34
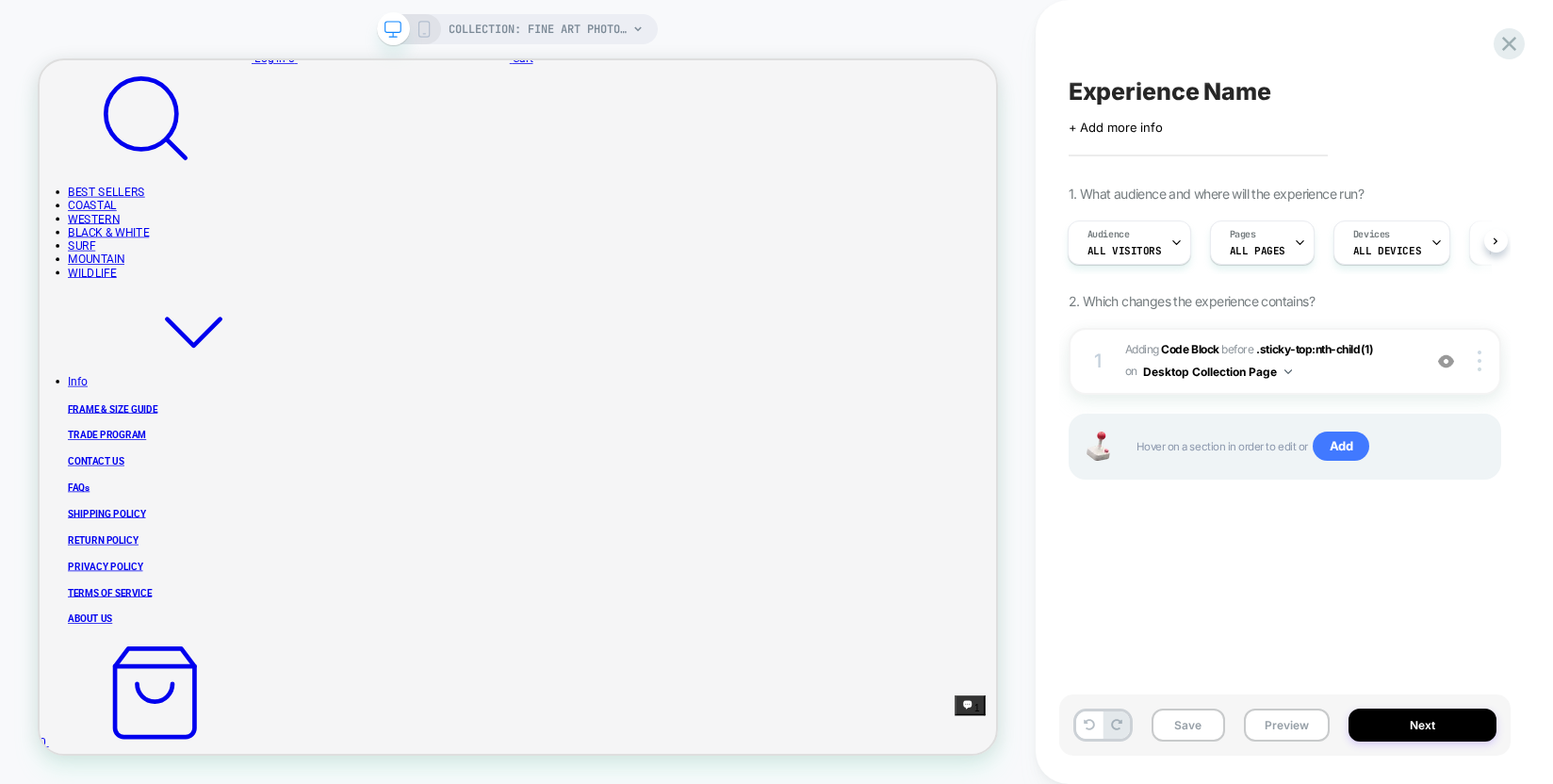
scroll to position [333, 0]
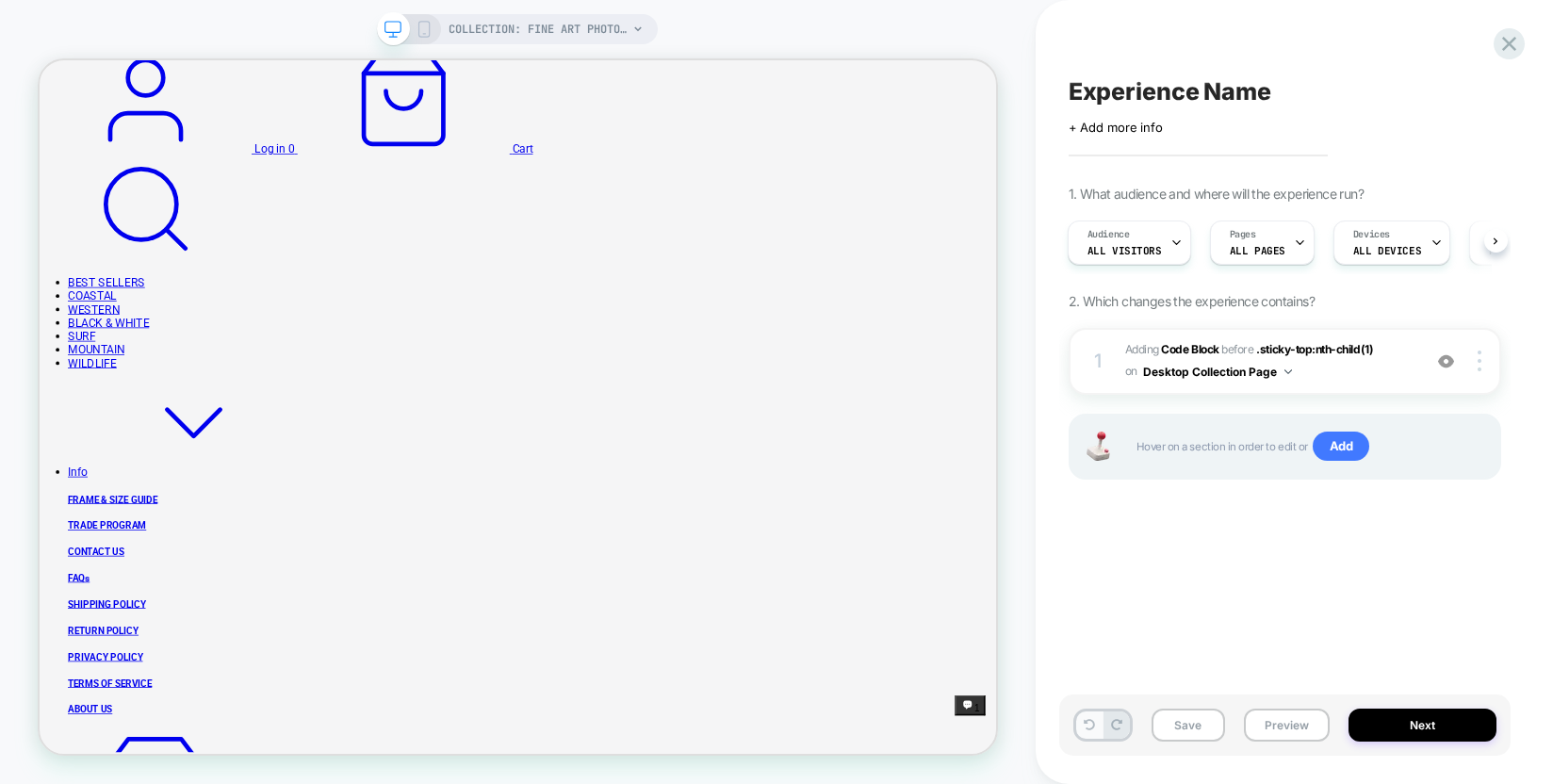
click at [1084, 724] on icon at bounding box center [1090, 725] width 12 height 12
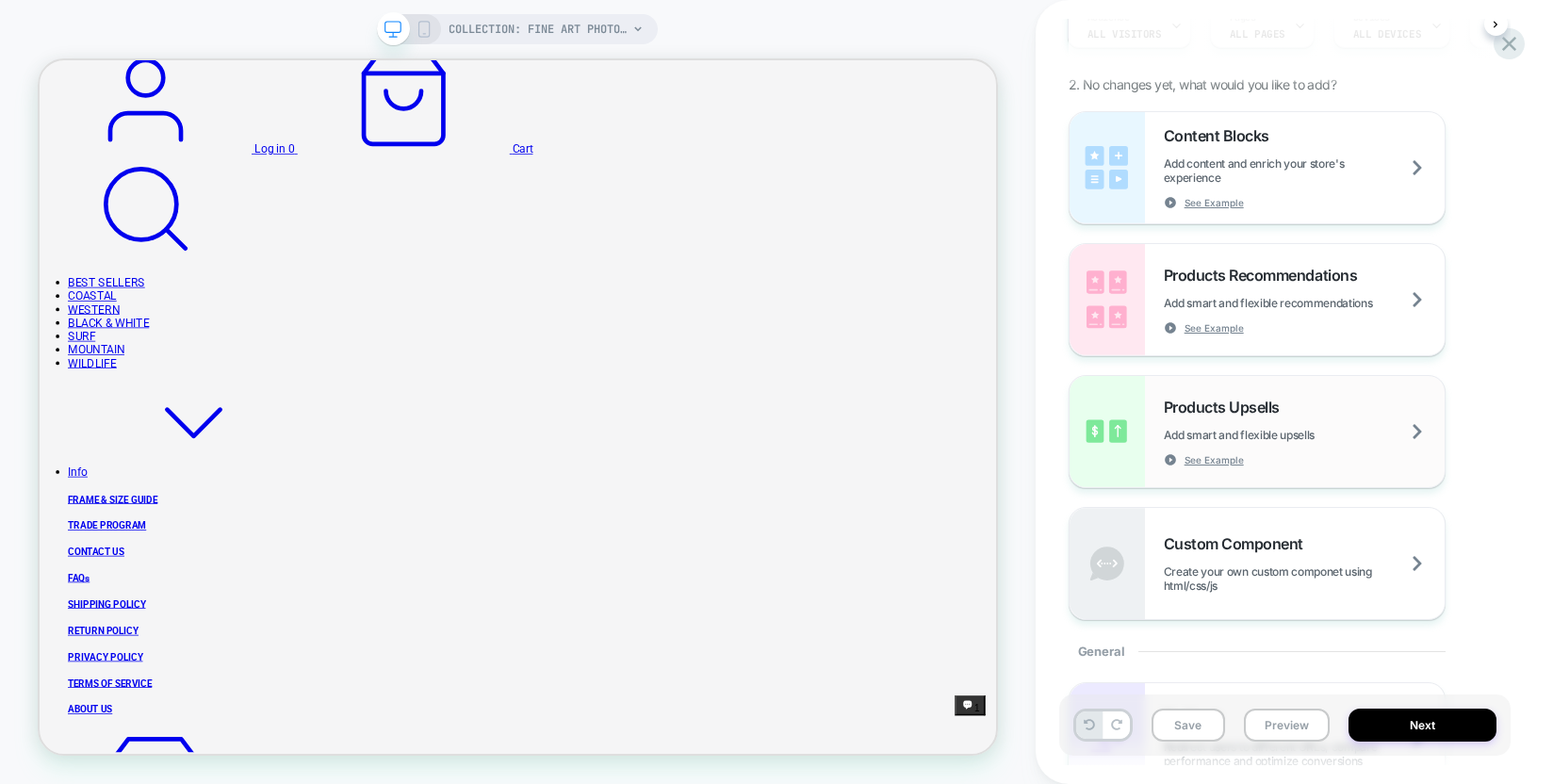
scroll to position [284, 0]
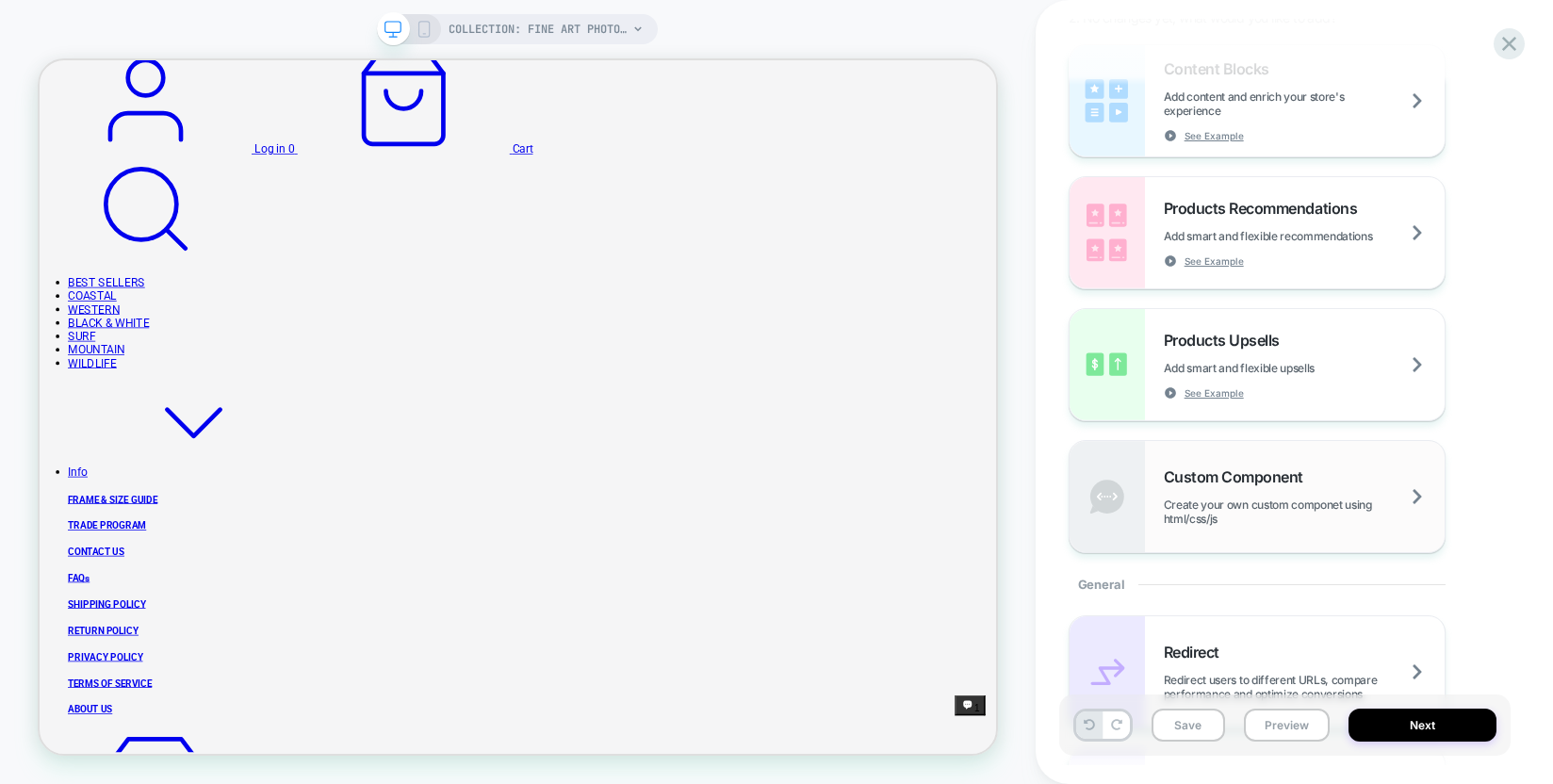
click at [1244, 498] on span "Create your own custom componet using html/css/js" at bounding box center [1304, 511] width 281 height 28
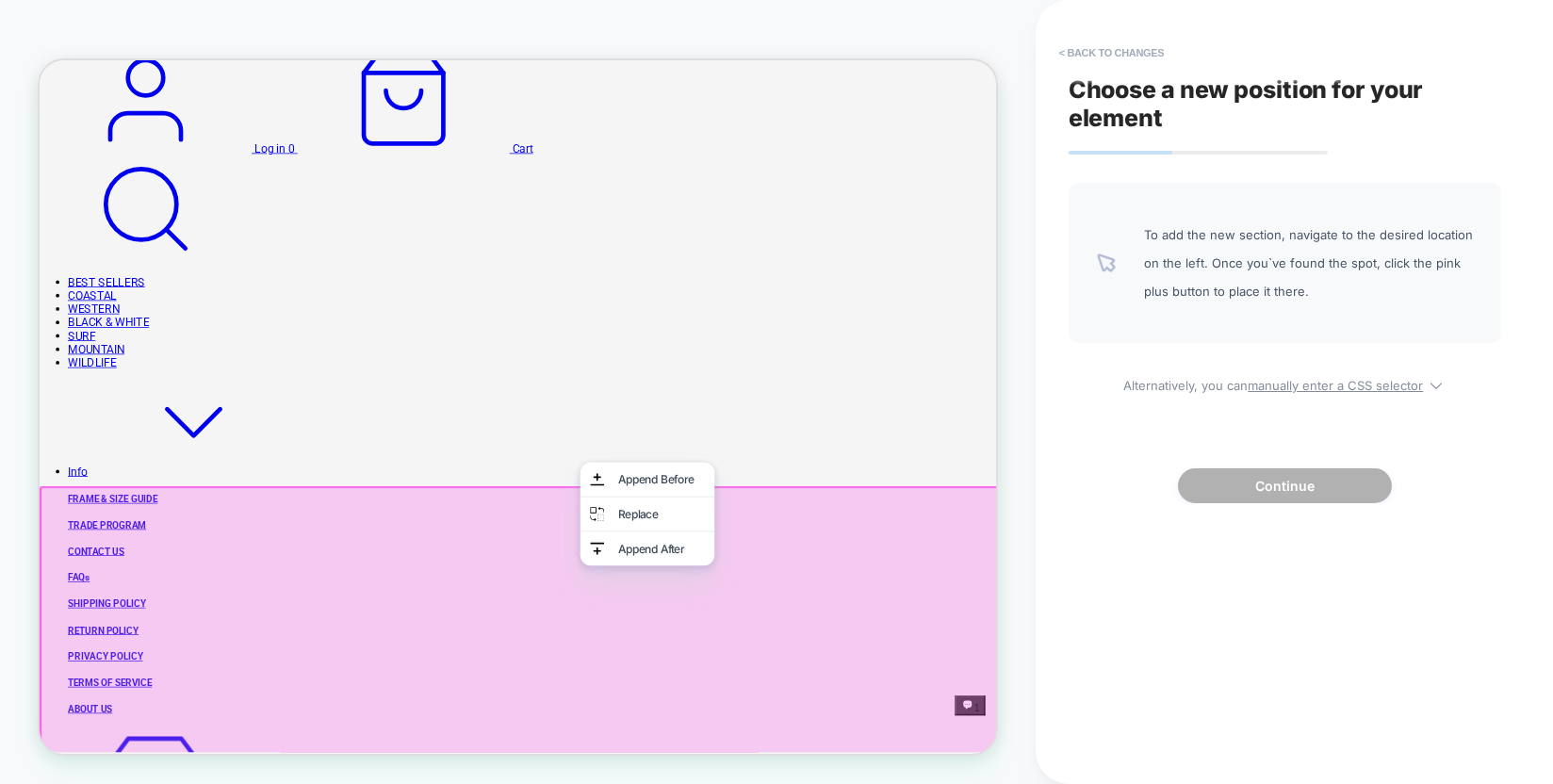
click at [1031, 631] on div "COLLECTION: FINE ART PHOTOGRAPHY (Category) COLLECTION: FINE ART PHOTOGRAPHY (C…" at bounding box center [518, 392] width 1036 height 747
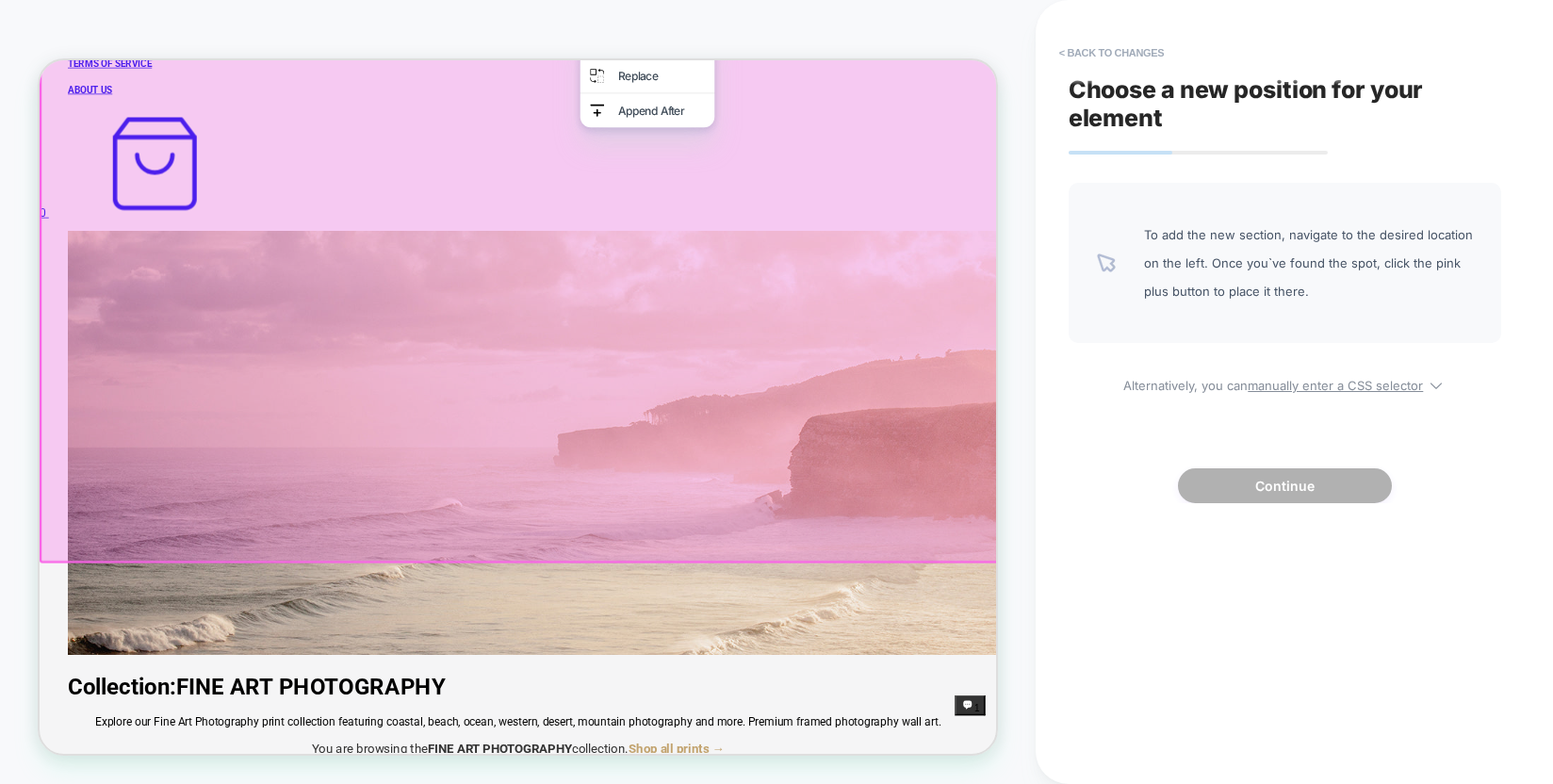
scroll to position [1171, 0]
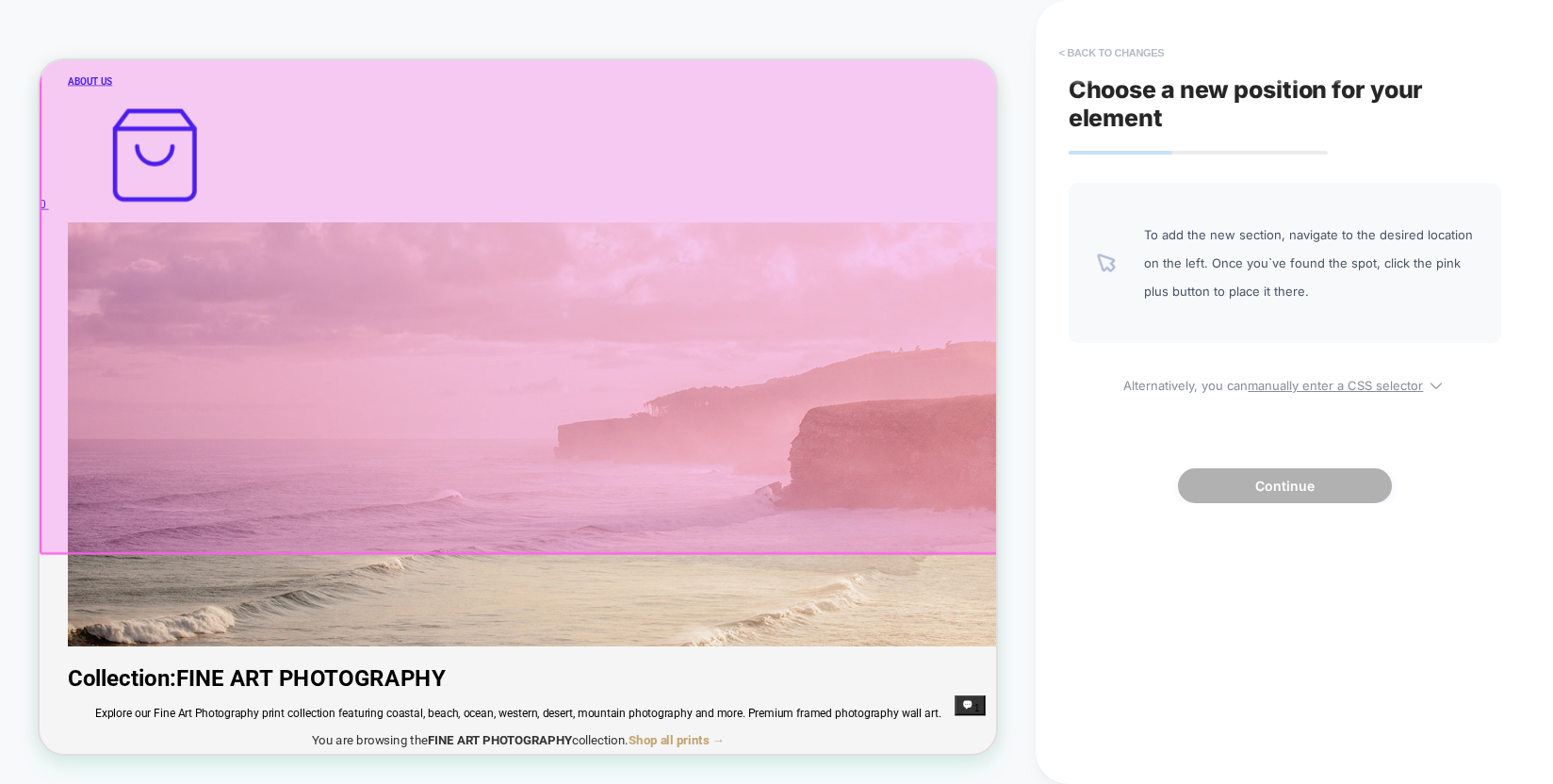
click at [1088, 54] on button "< Back to changes" at bounding box center [1112, 52] width 125 height 30
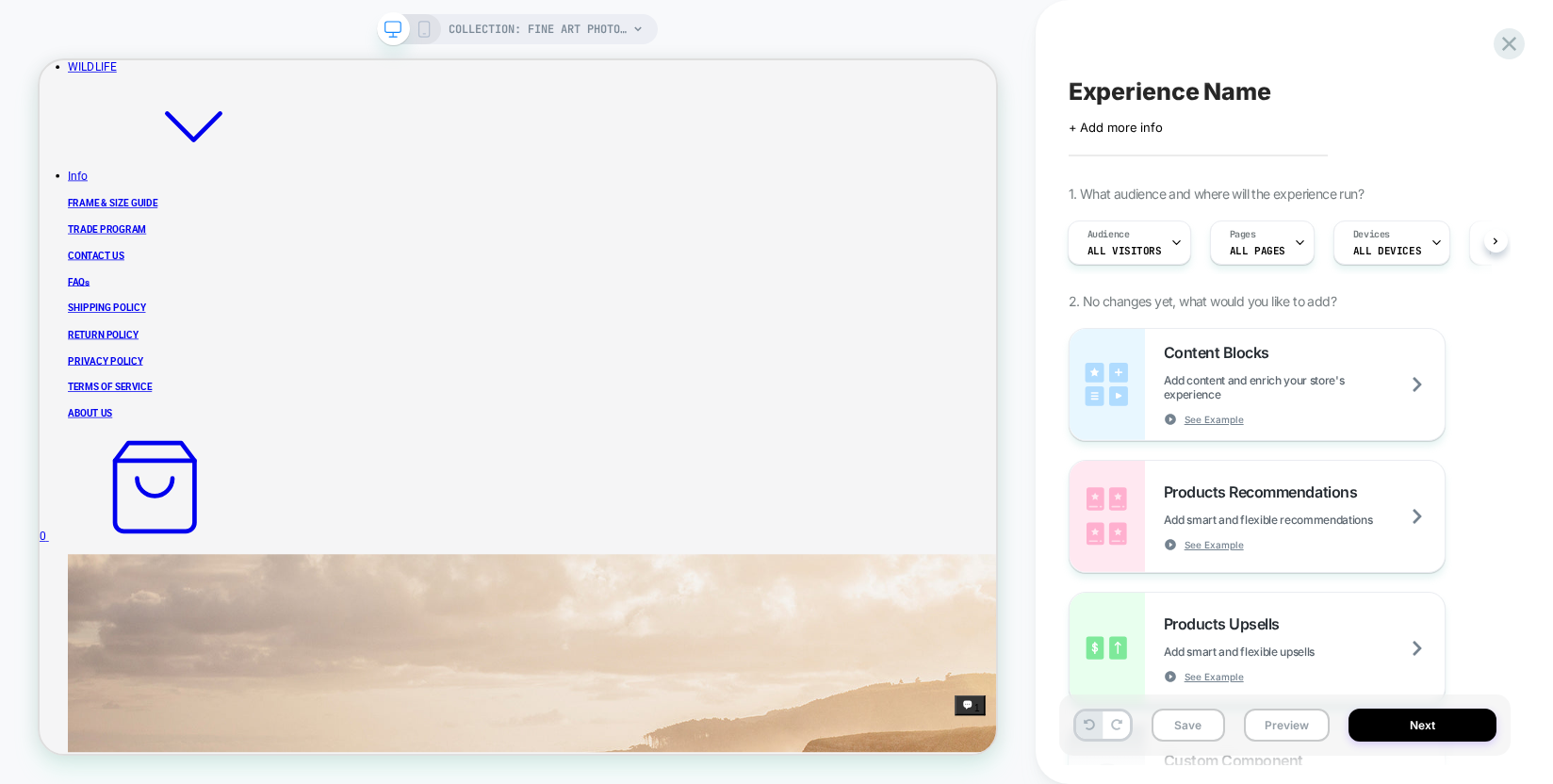
scroll to position [650, 0]
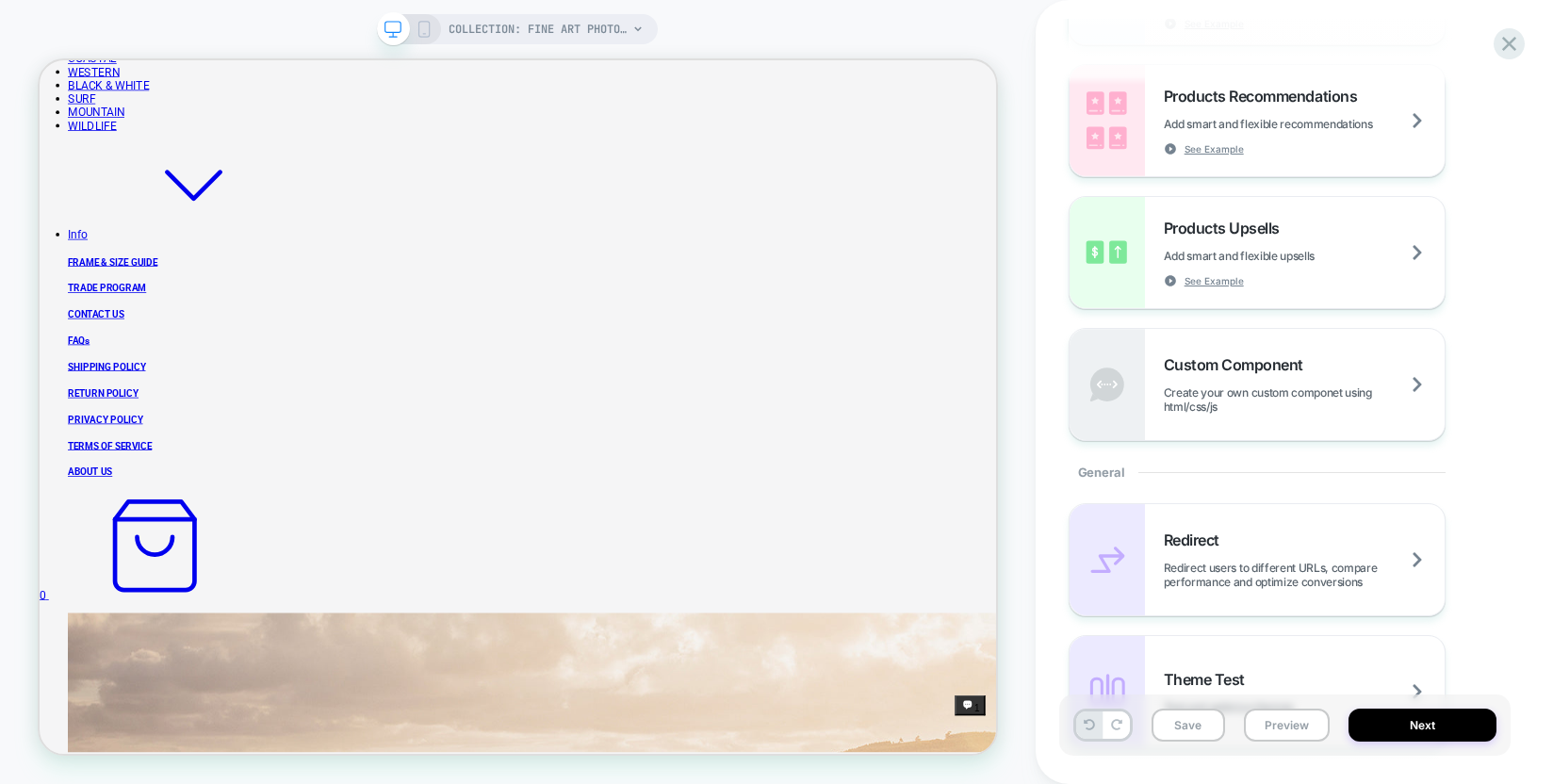
scroll to position [480, 0]
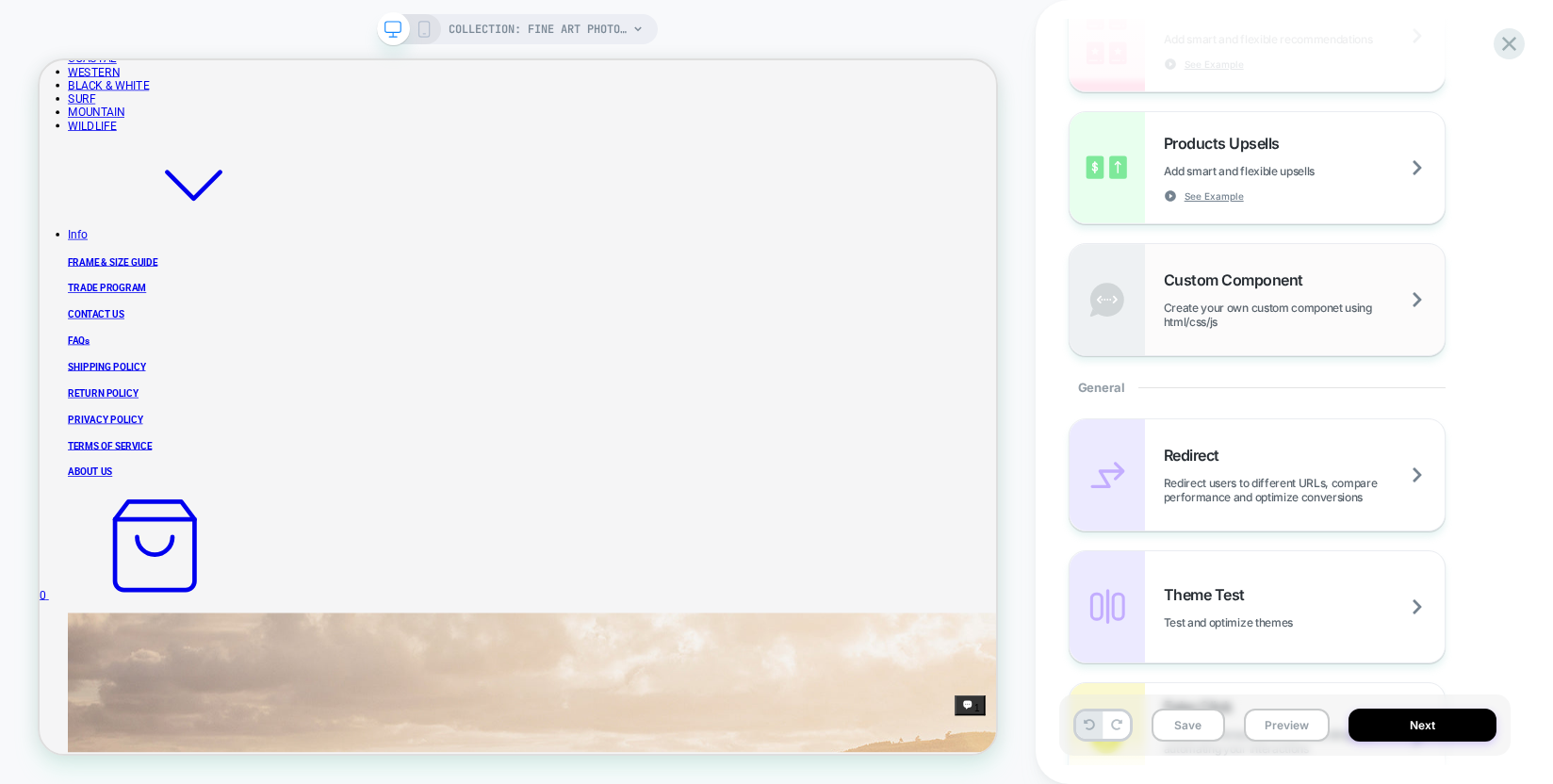
click at [1248, 308] on span "Create your own custom componet using html/css/js" at bounding box center [1304, 314] width 281 height 28
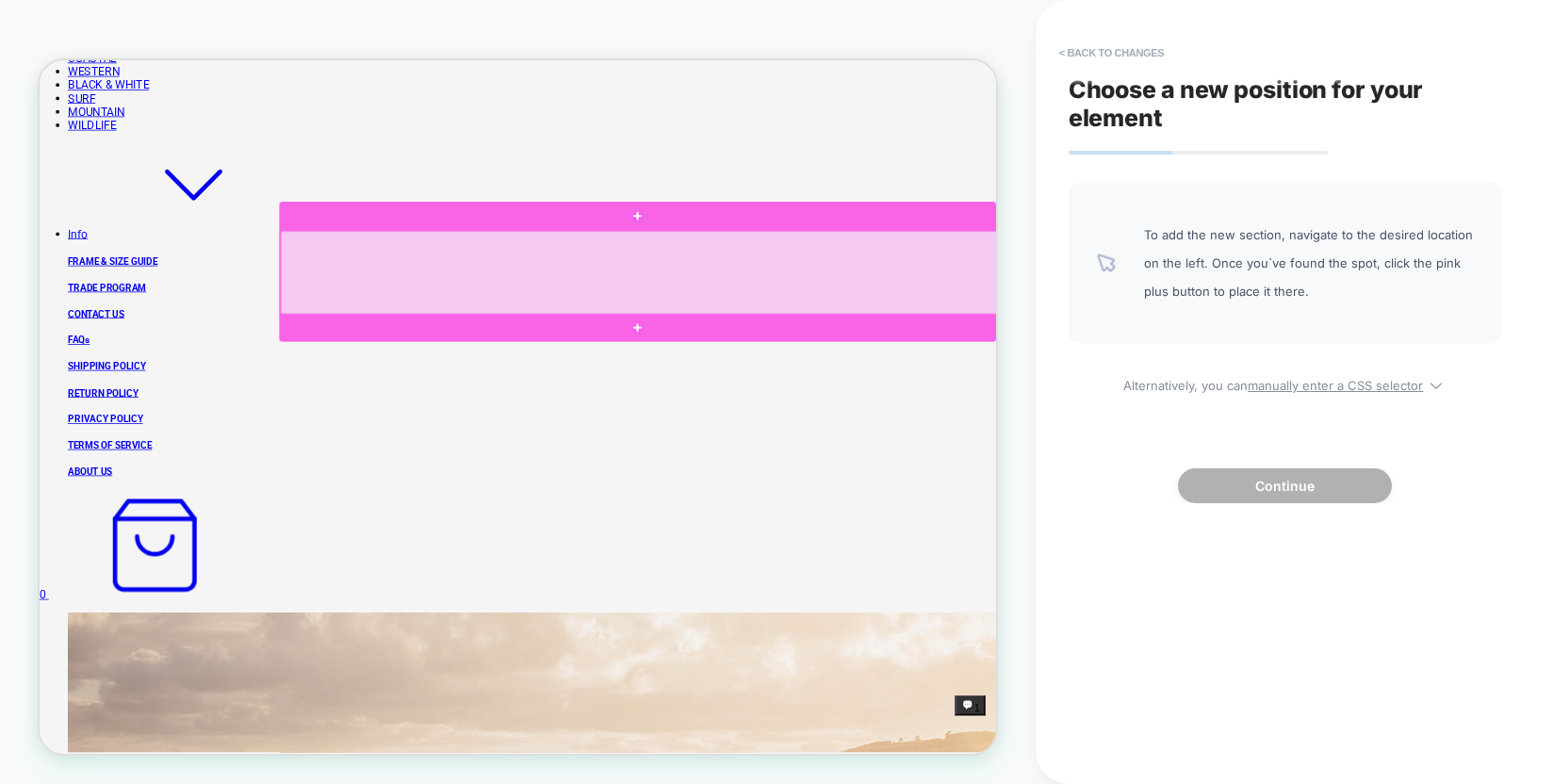
click at [614, 330] on div at bounding box center [839, 344] width 957 height 113
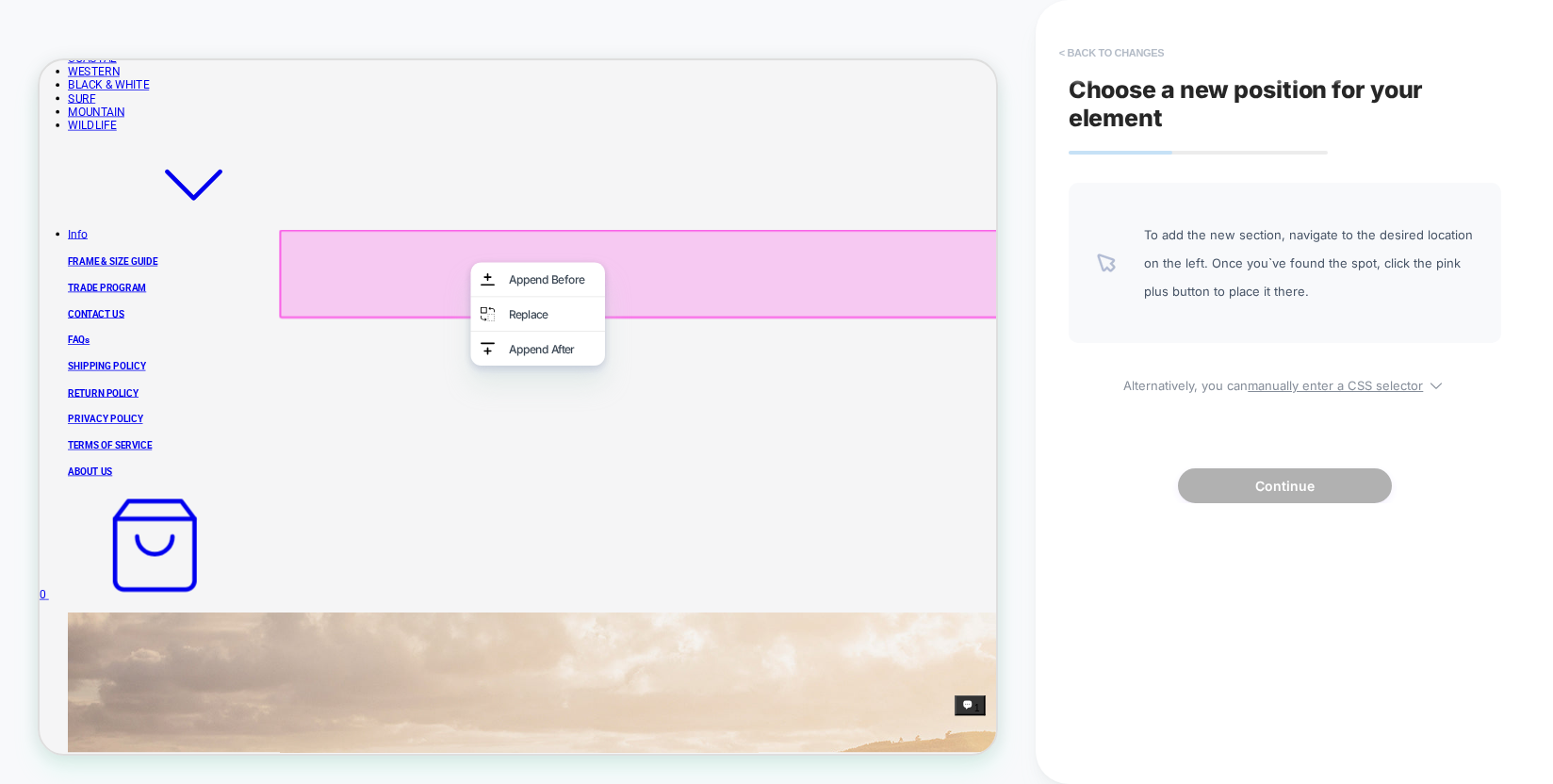
click at [1075, 58] on button "< Back to changes" at bounding box center [1112, 52] width 125 height 30
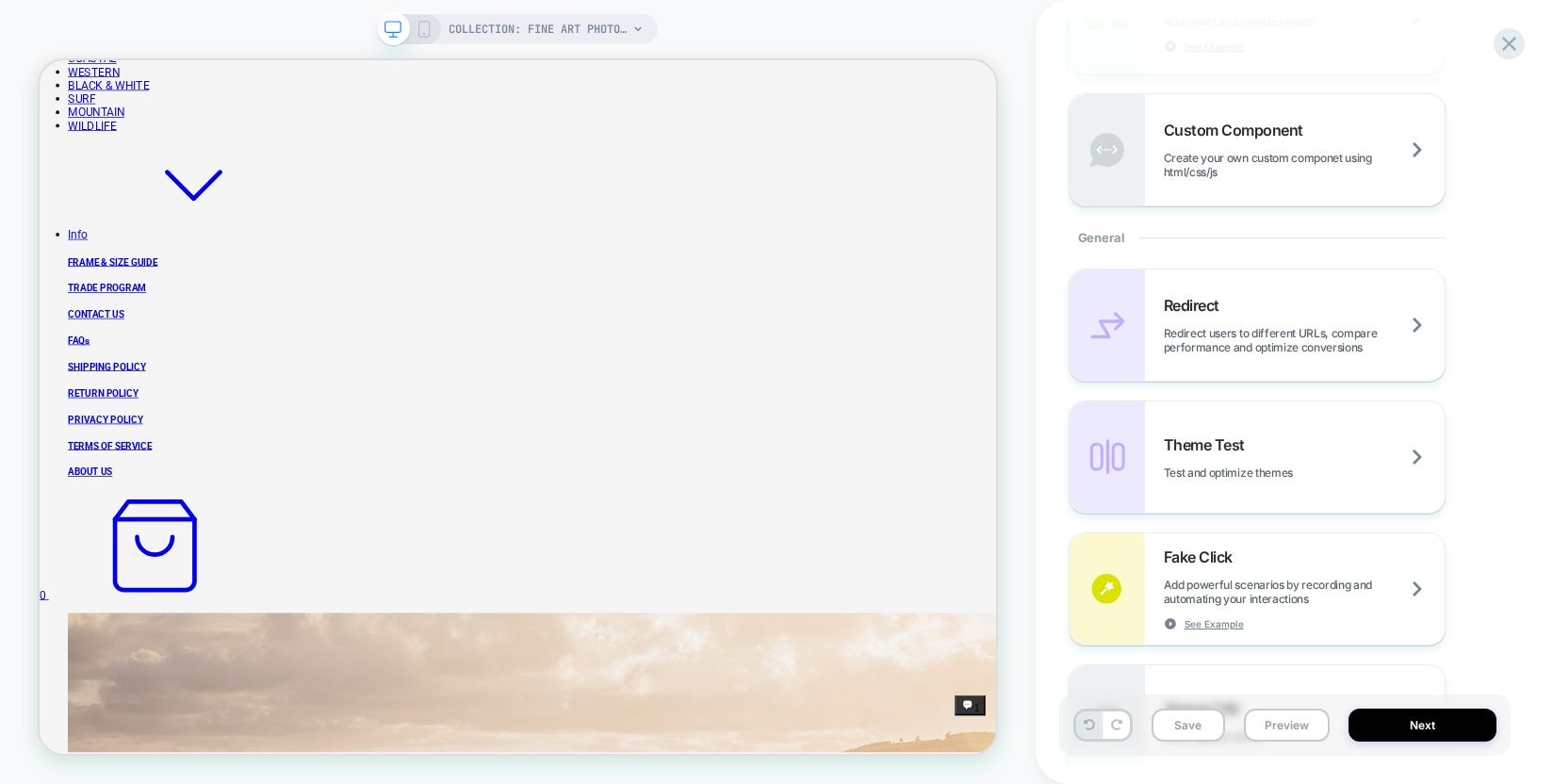
scroll to position [0, 0]
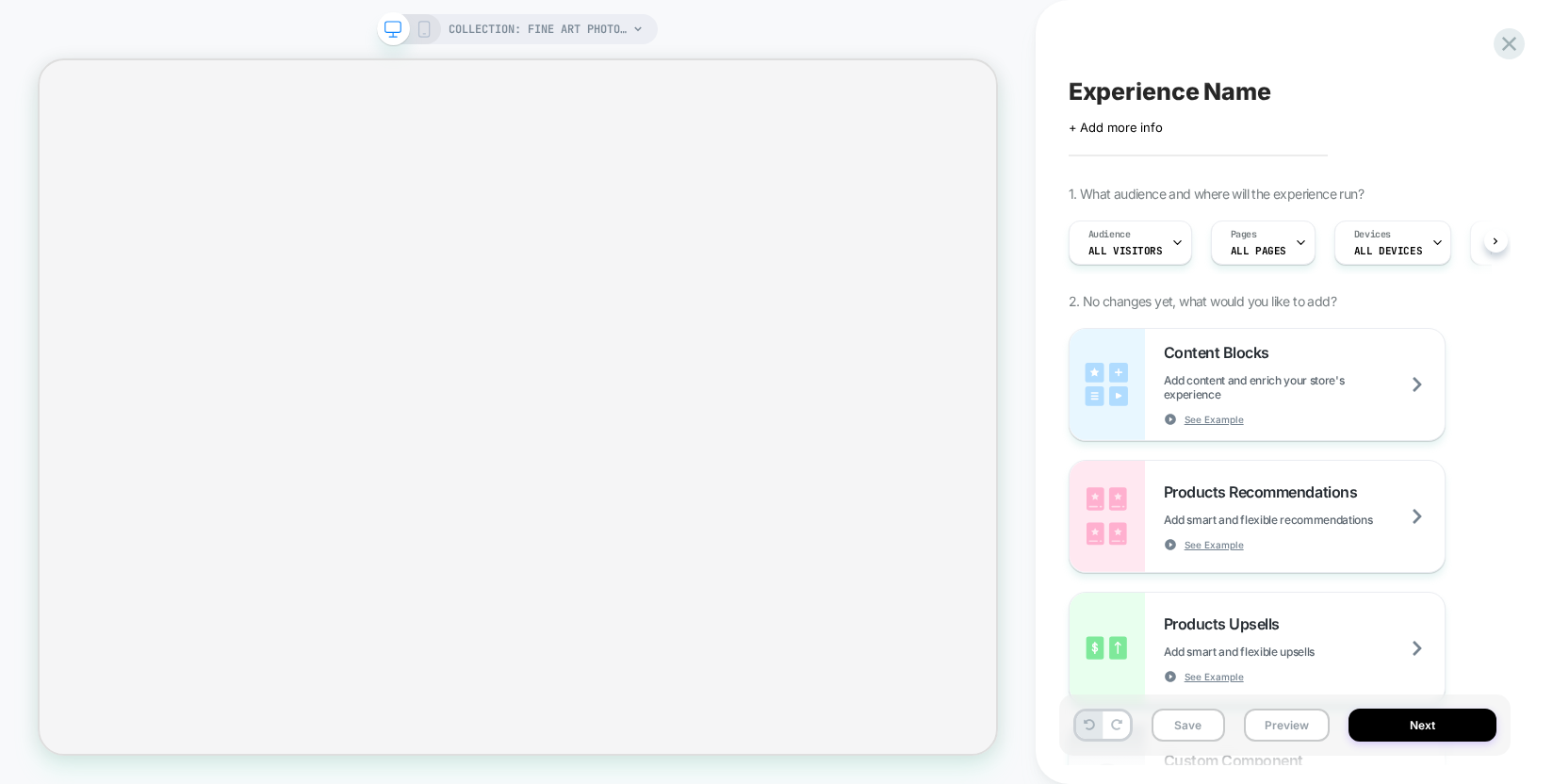
scroll to position [0, 1]
click at [636, 28] on icon at bounding box center [639, 28] width 8 height 5
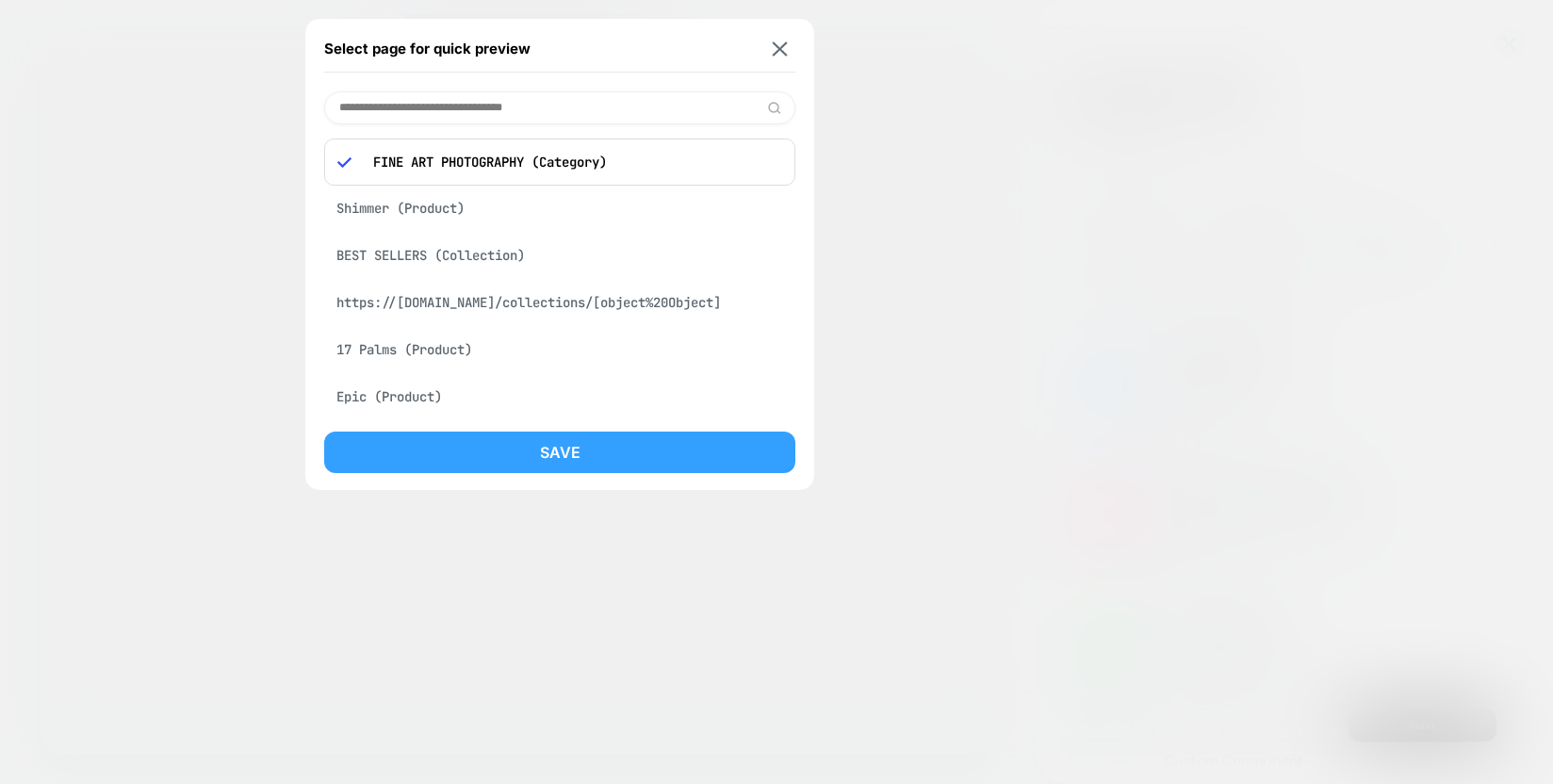
click at [575, 458] on button "Save" at bounding box center [560, 452] width 472 height 41
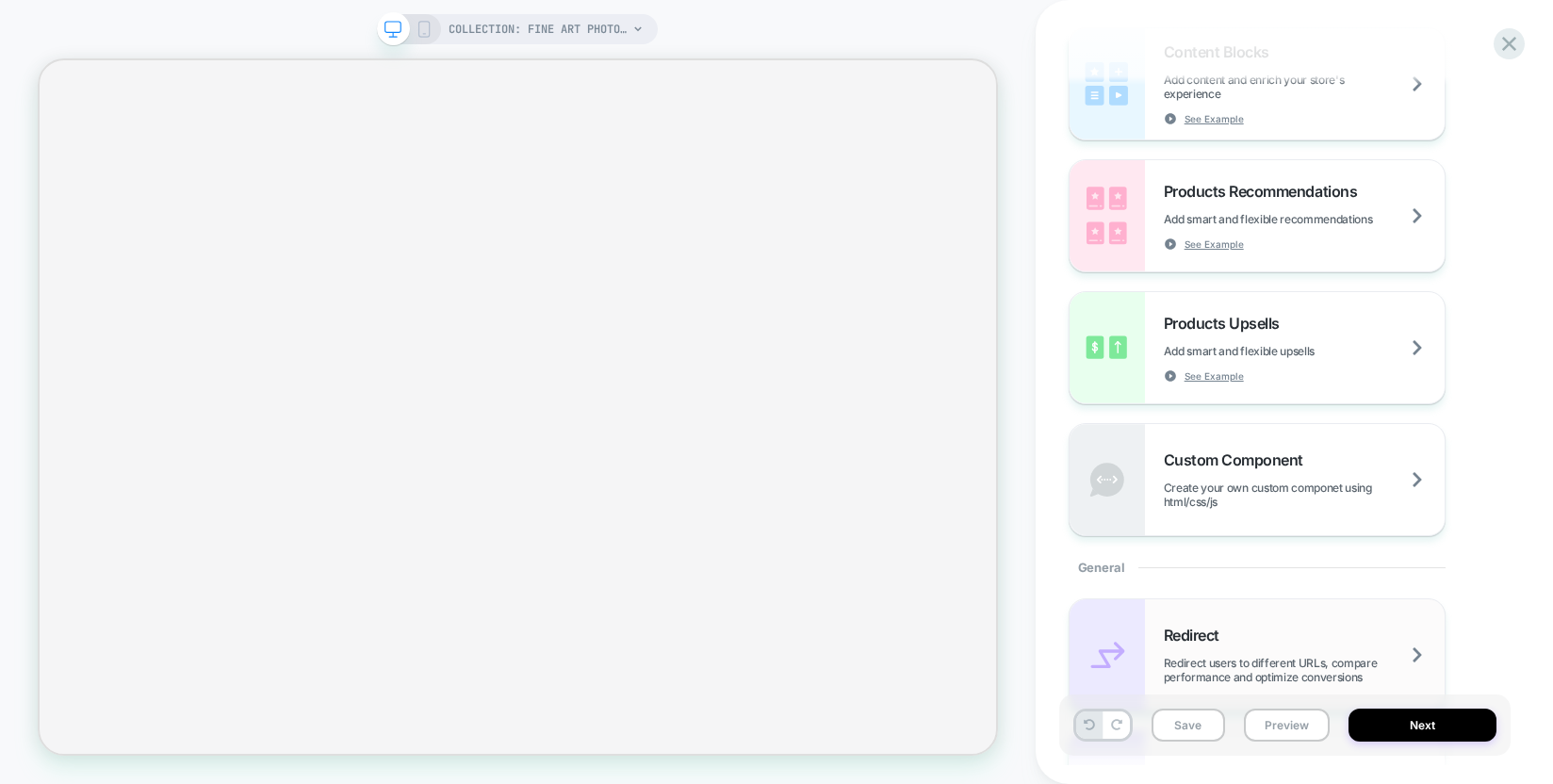
scroll to position [252, 0]
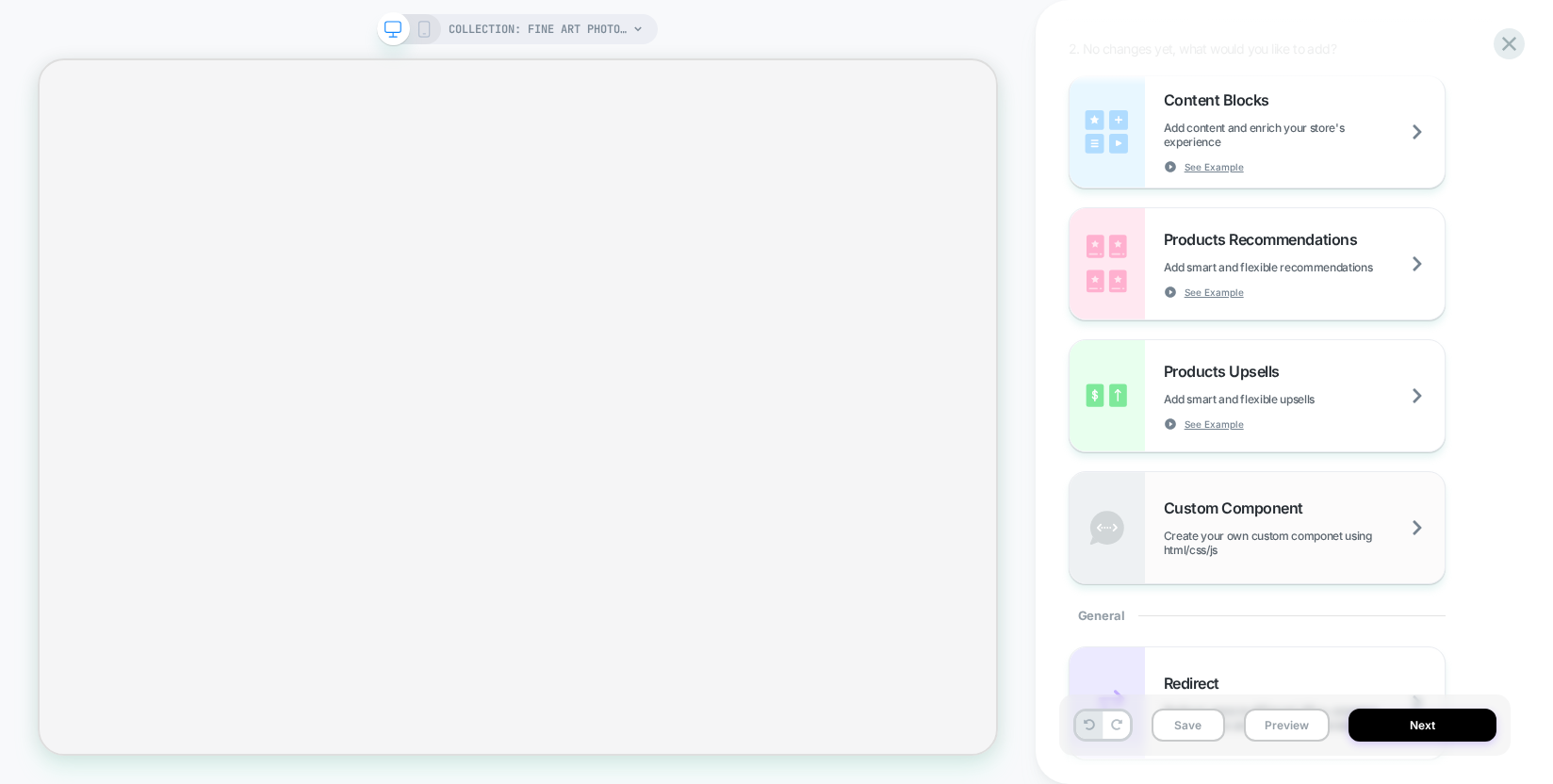
click at [1261, 539] on span "Create your own custom componet using html/css/js" at bounding box center [1304, 542] width 281 height 28
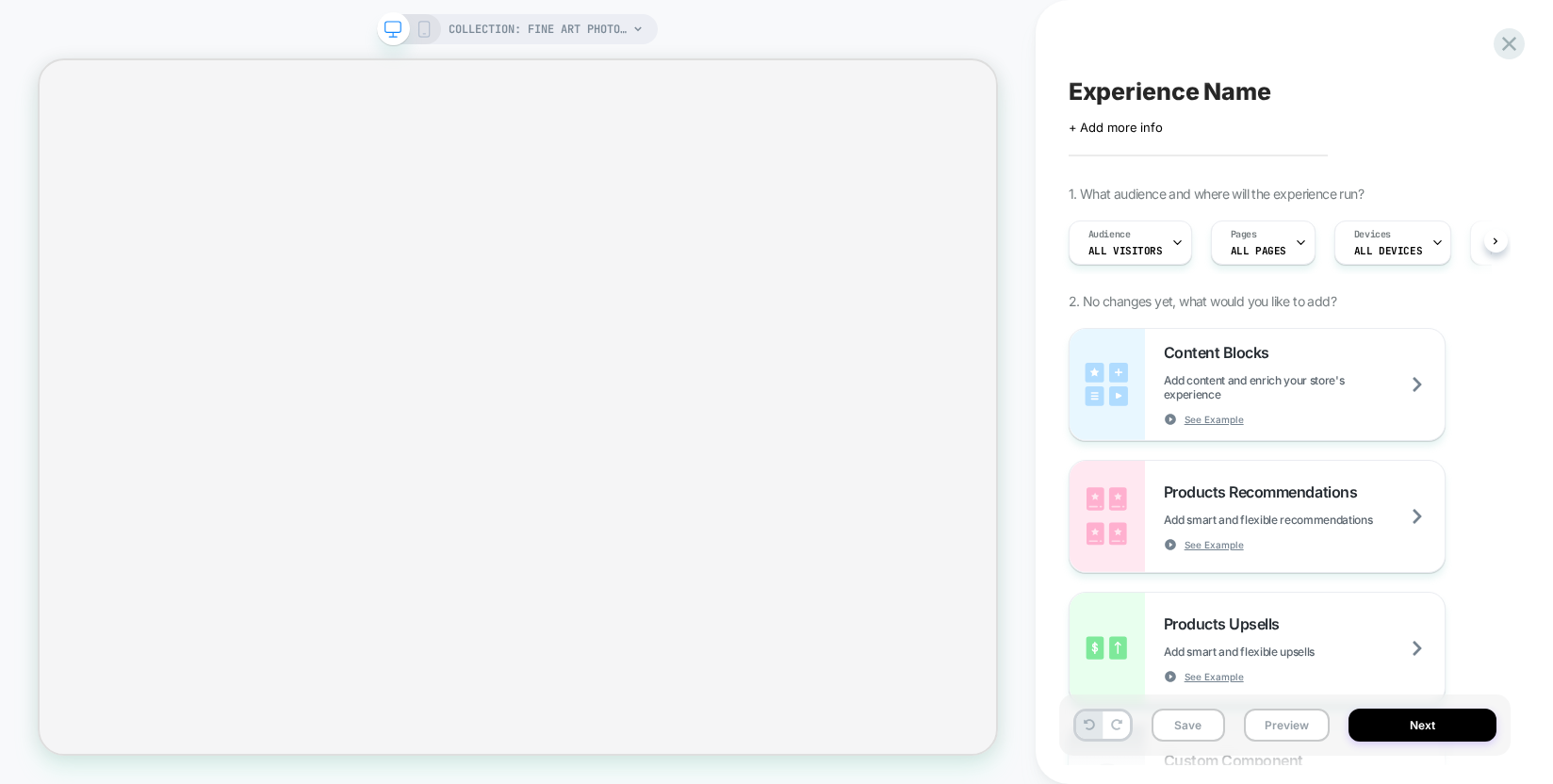
scroll to position [0, 1]
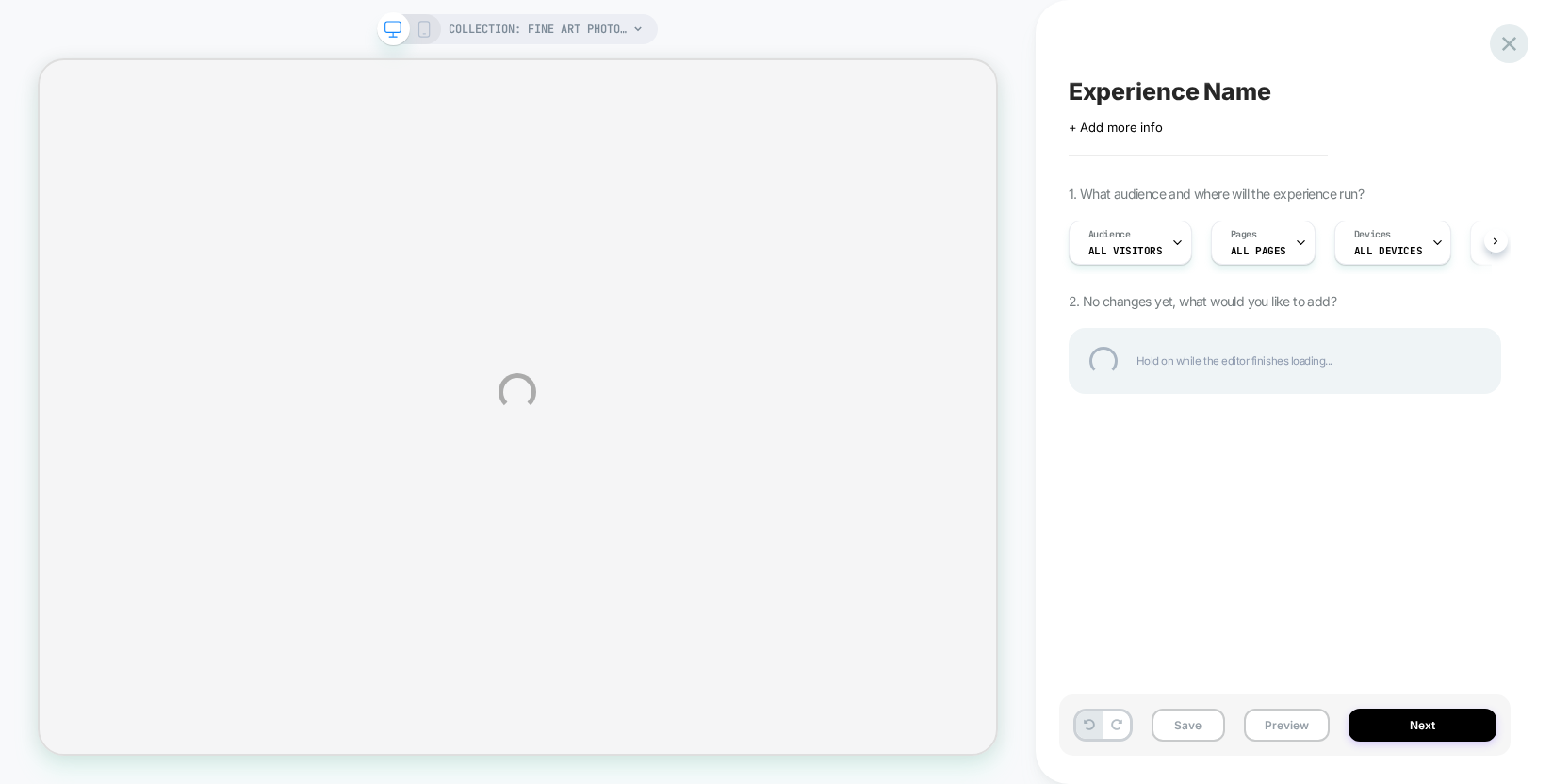
click at [1504, 42] on div at bounding box center [1509, 43] width 38 height 38
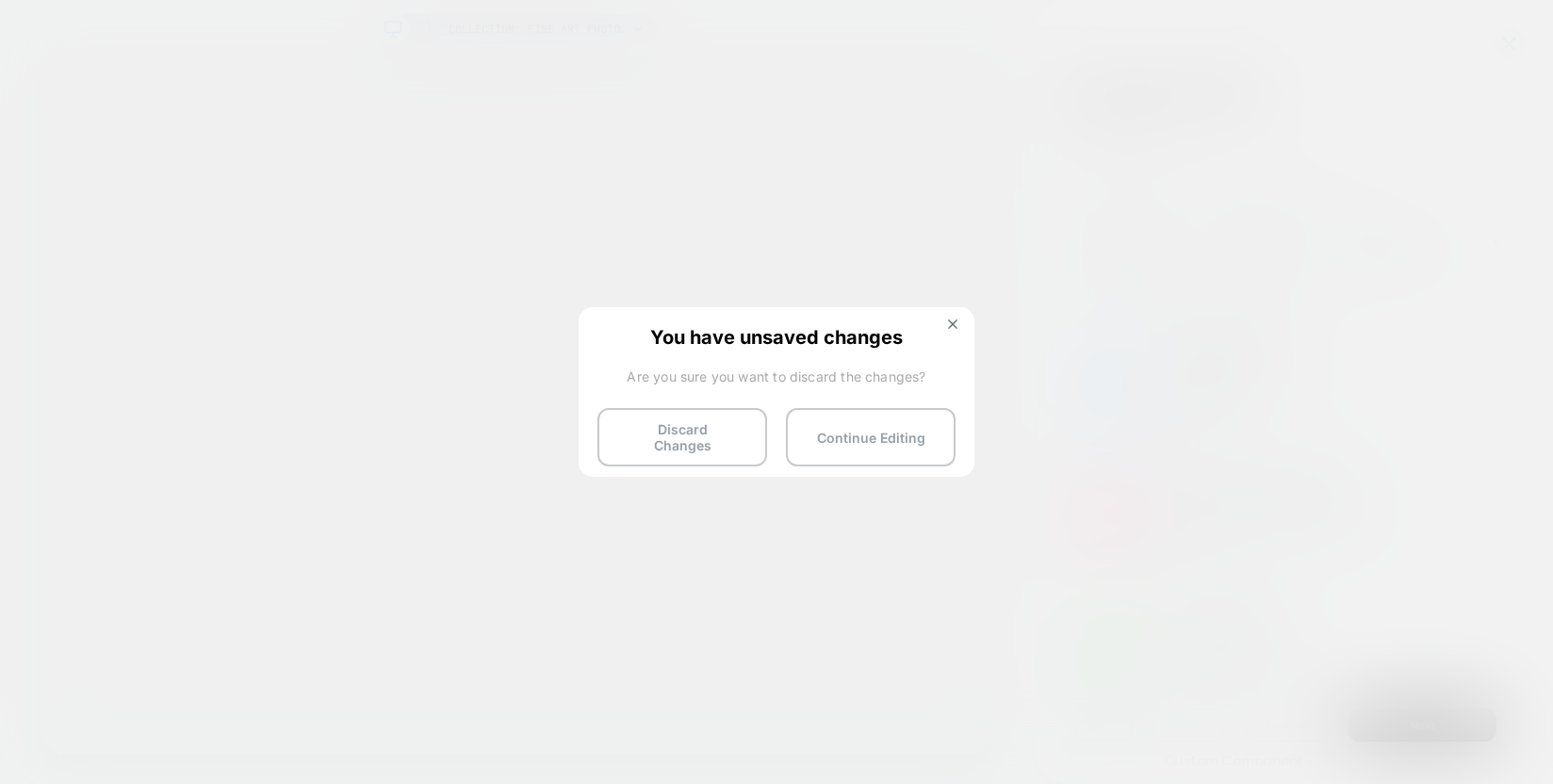
scroll to position [0, 1]
click at [677, 421] on button "Discard Changes" at bounding box center [682, 436] width 170 height 58
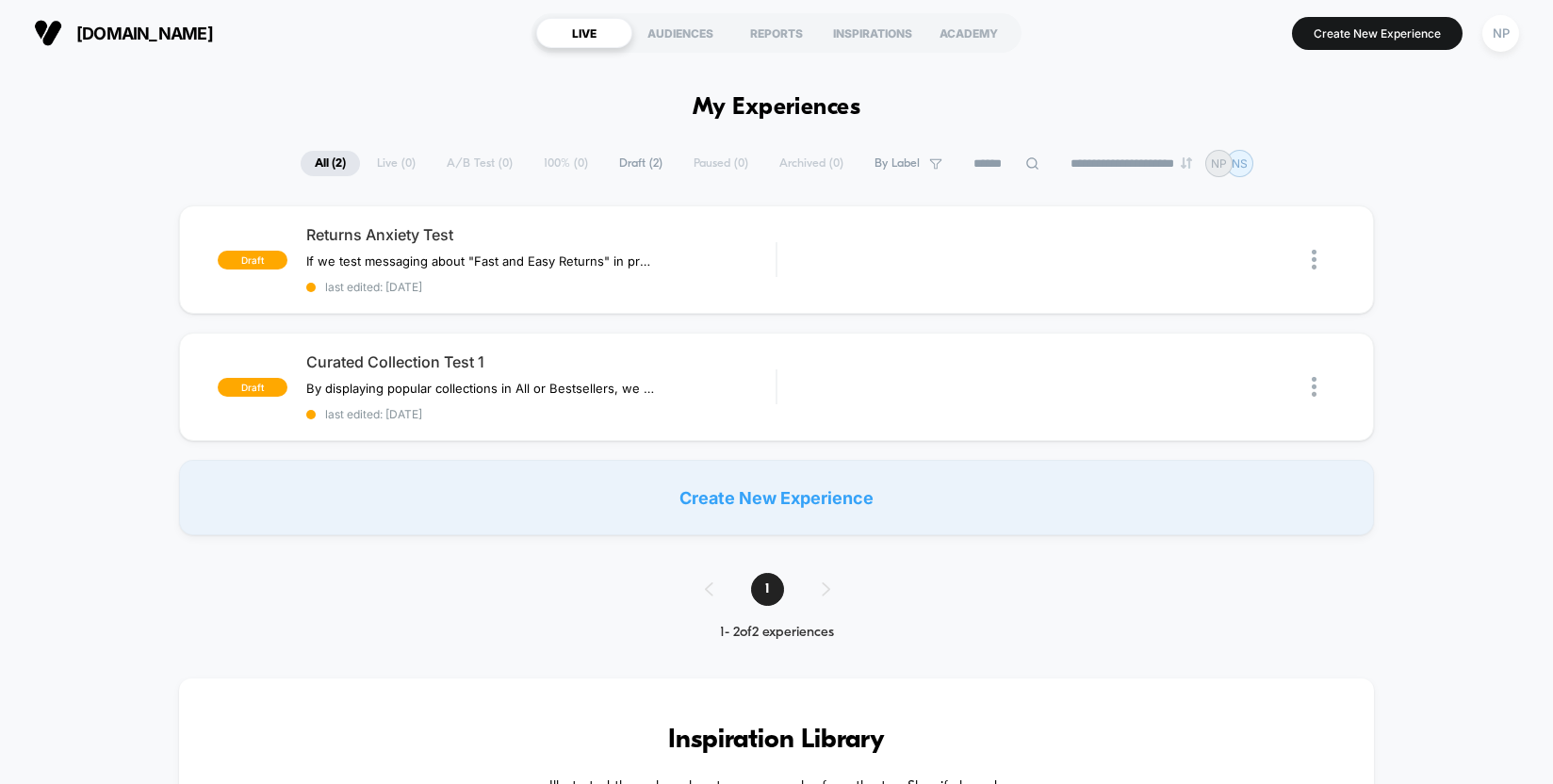
click at [769, 494] on div "Create New Experience" at bounding box center [776, 497] width 1196 height 76
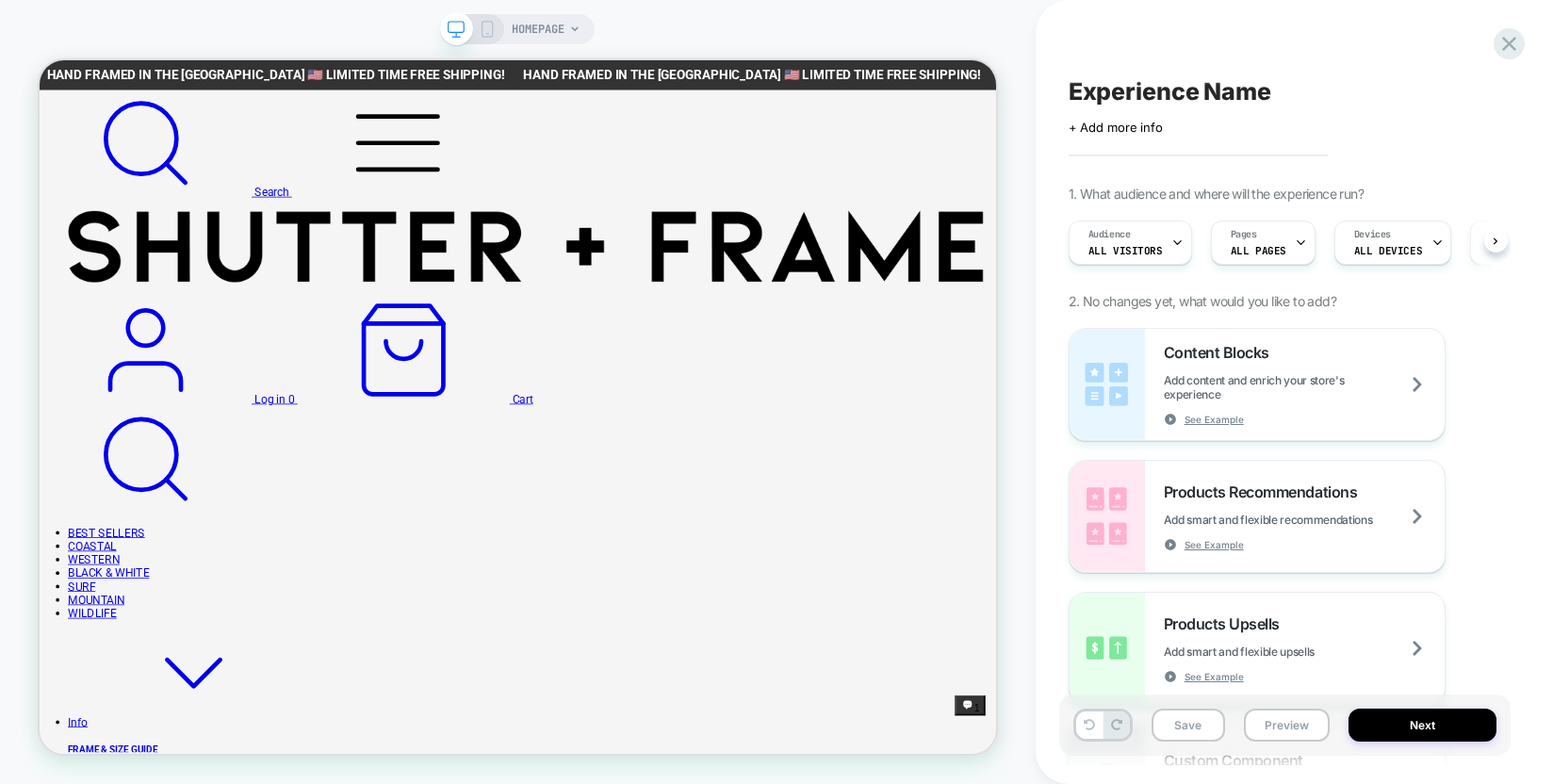
scroll to position [0, 1]
click at [540, 39] on span "HOMEPAGE" at bounding box center [539, 28] width 53 height 30
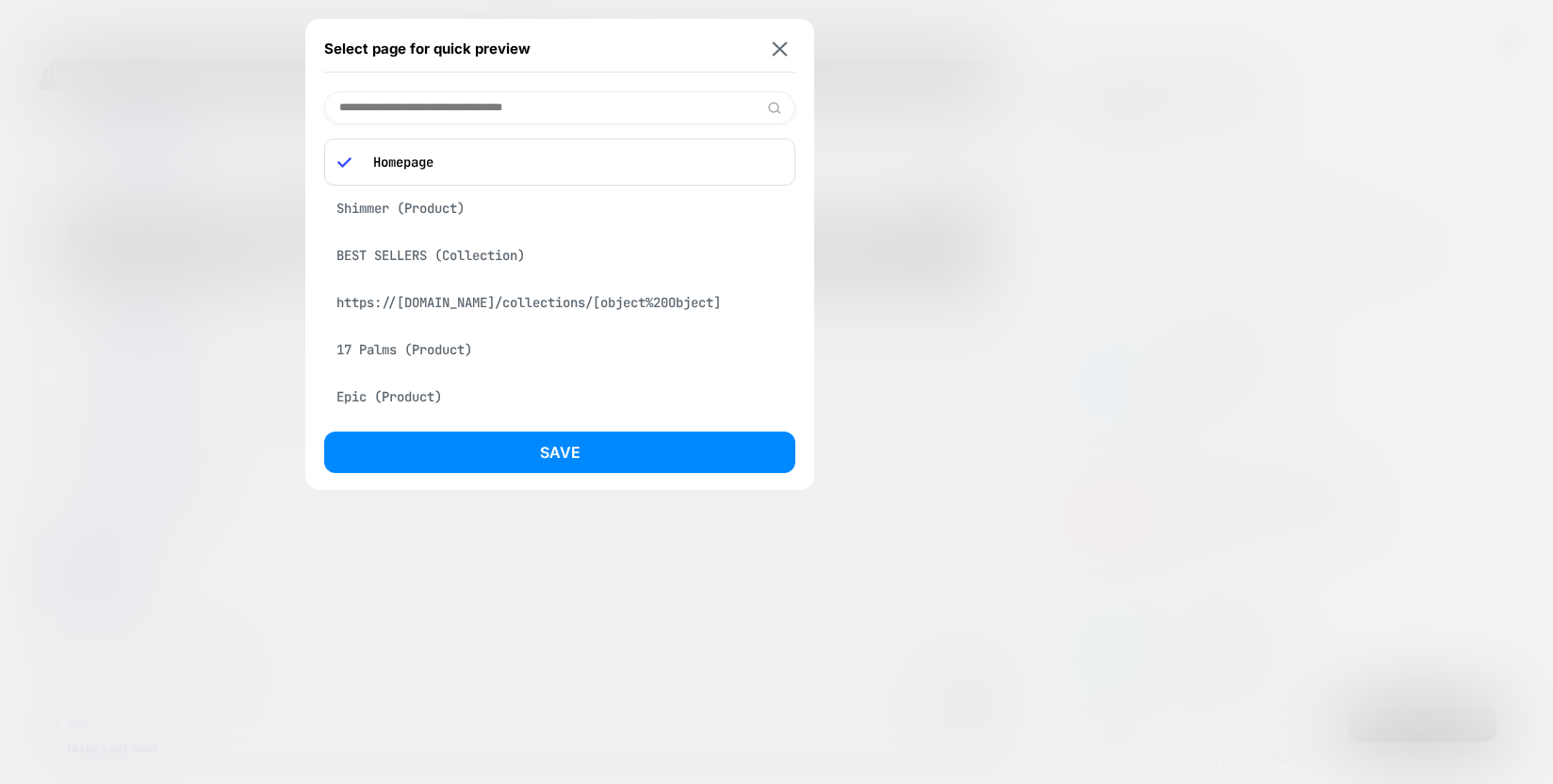
click at [429, 252] on div "BEST SELLERS (Collection)" at bounding box center [560, 255] width 472 height 35
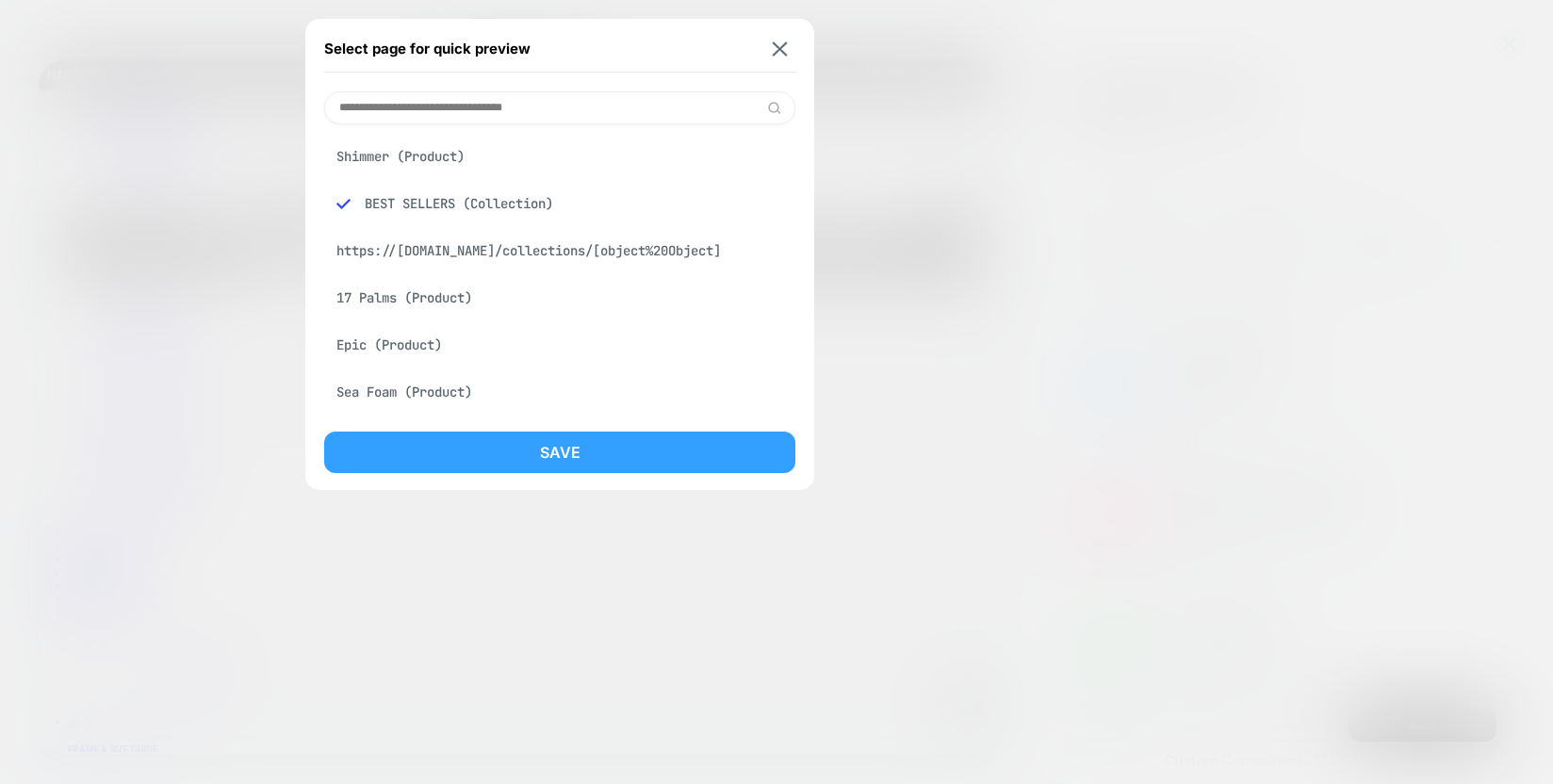
click at [587, 456] on button "Save" at bounding box center [560, 452] width 472 height 41
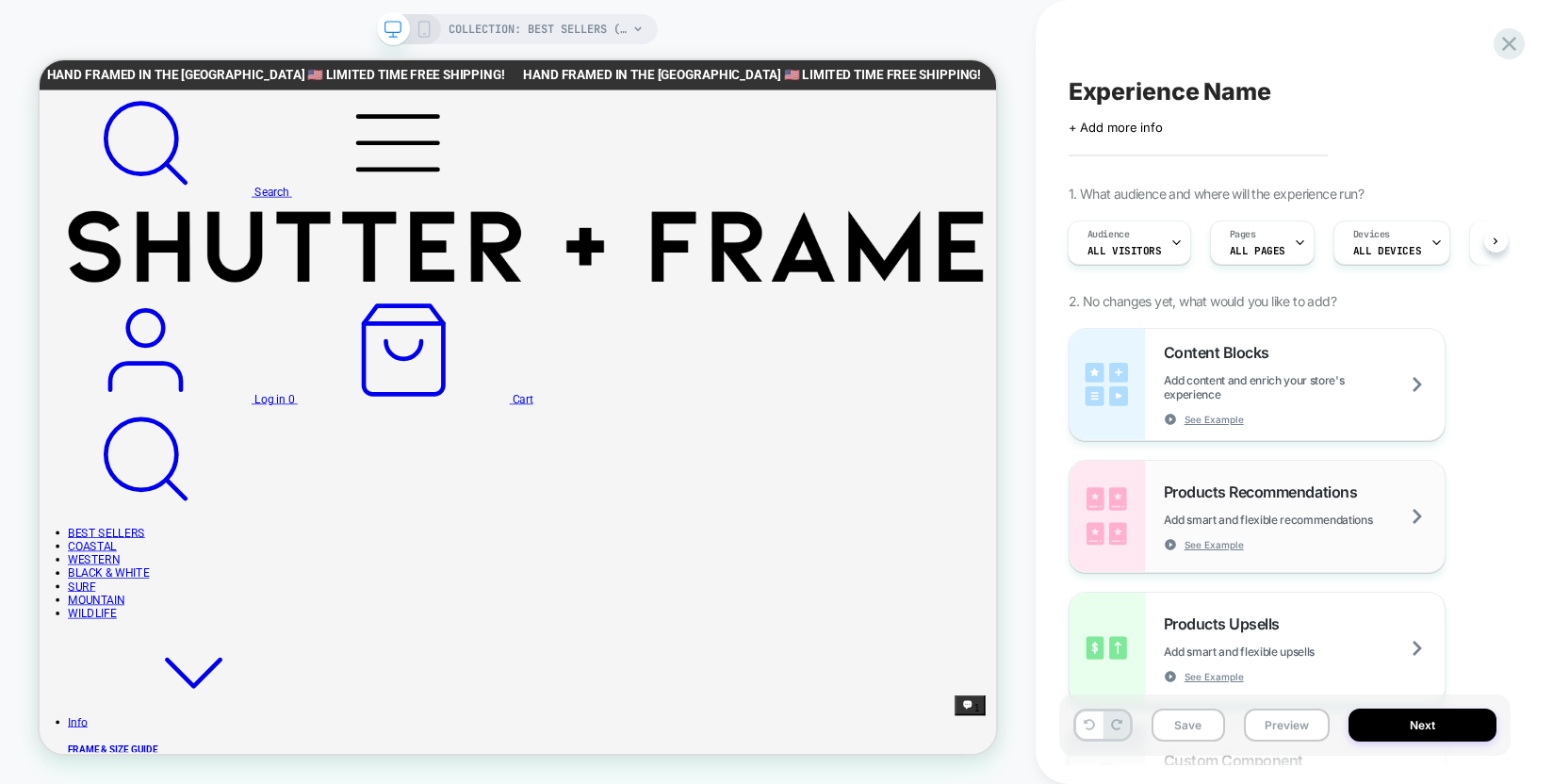
scroll to position [0, 2]
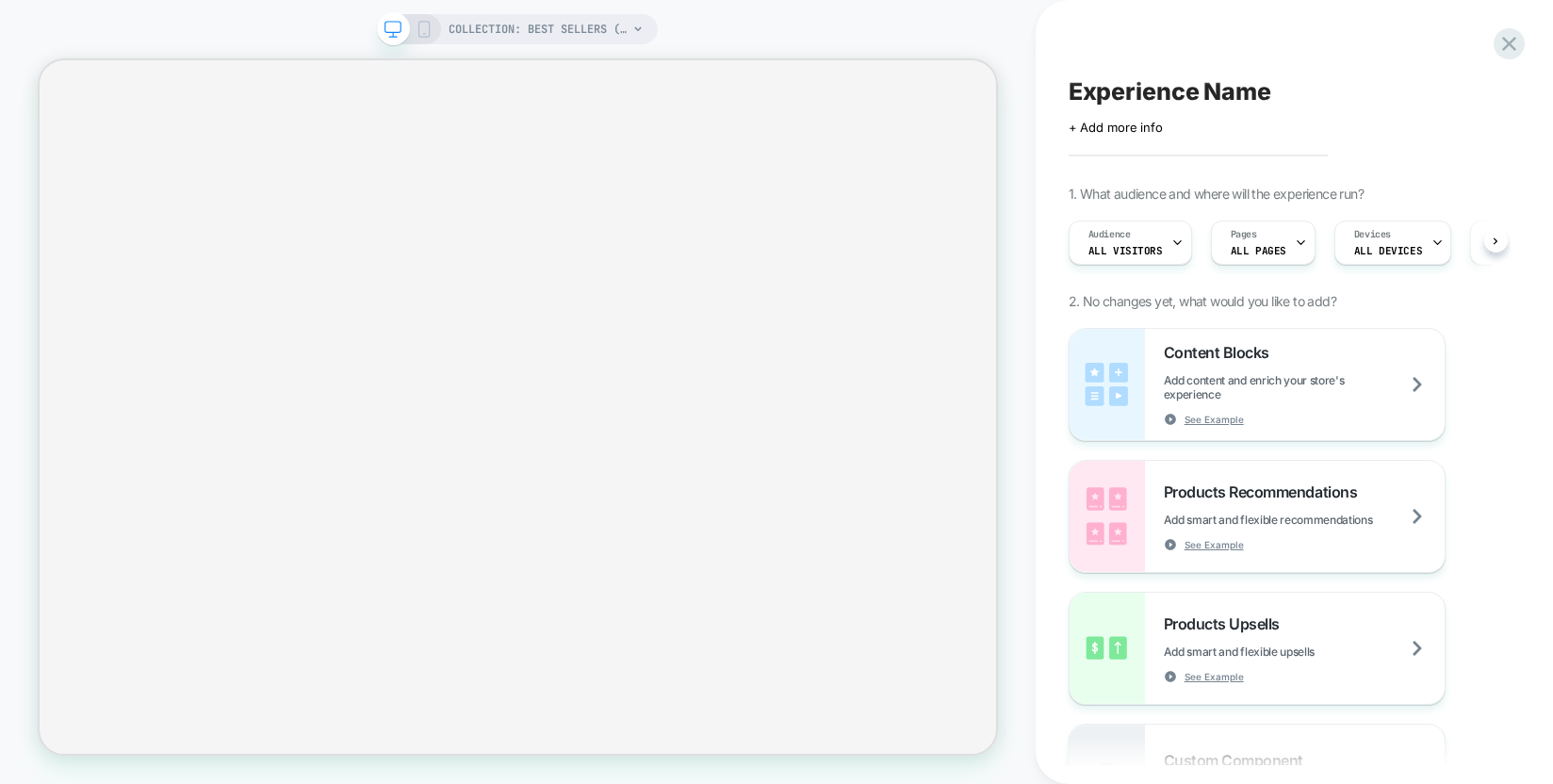
scroll to position [0, 1]
click at [423, 30] on icon at bounding box center [424, 28] width 17 height 17
